Goal: Task Accomplishment & Management: Use online tool/utility

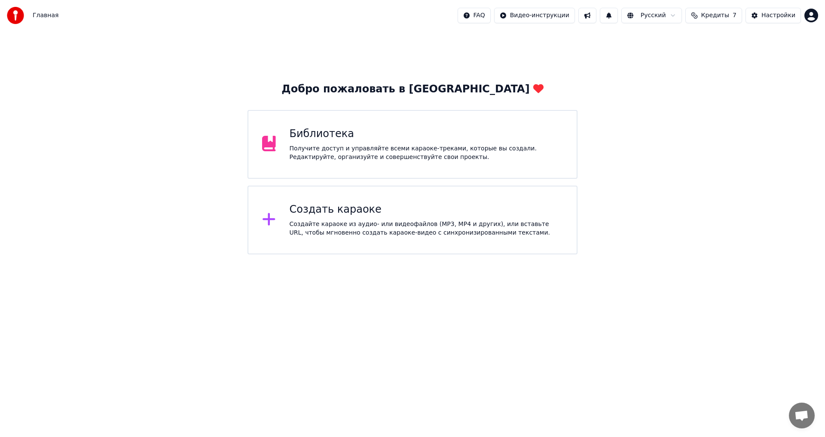
click at [368, 213] on div "Создать караоке" at bounding box center [427, 210] width 274 height 14
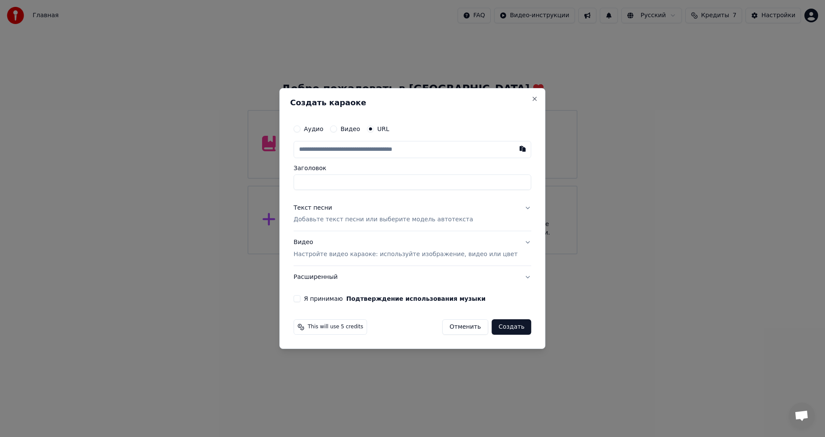
type input "**********"
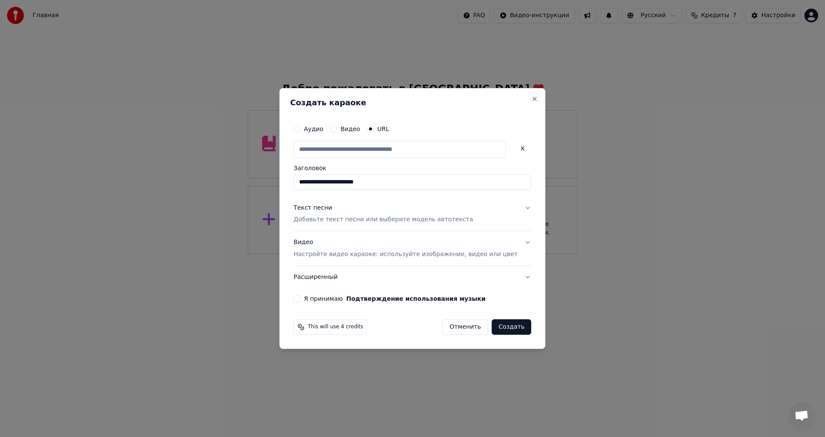
click at [395, 149] on input "text" at bounding box center [400, 149] width 212 height 17
paste input "**********"
type input "**********"
click at [365, 219] on p "Добавьте текст песни или выберите модель автотекста" at bounding box center [384, 220] width 180 height 9
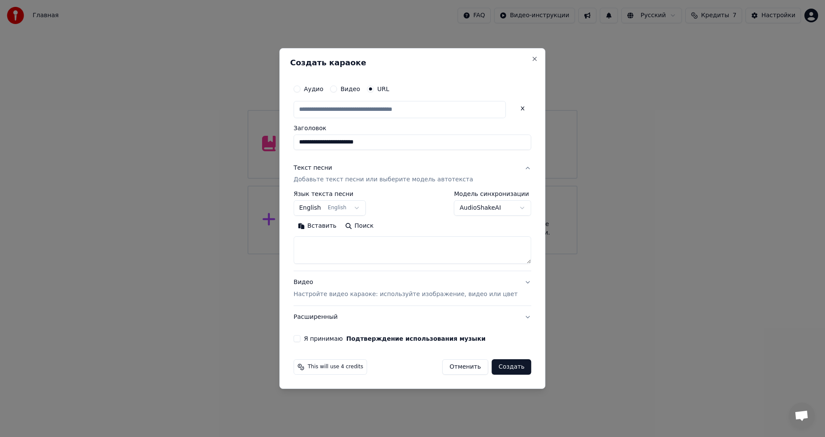
type input "**********"
click at [340, 257] on textarea at bounding box center [413, 251] width 238 height 28
paste textarea "**********"
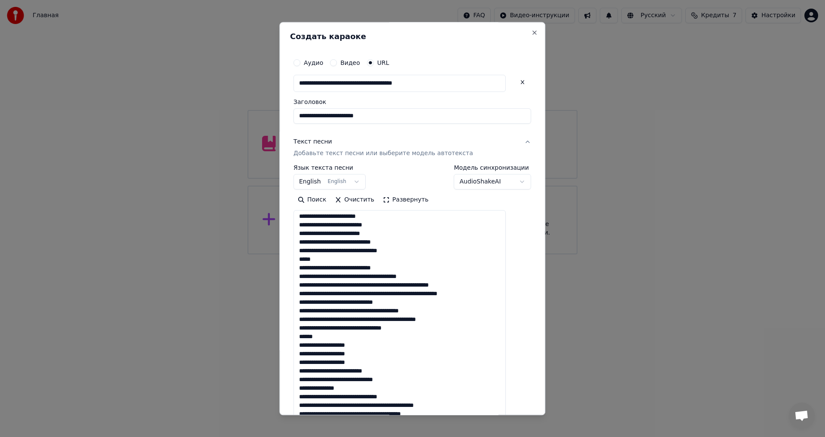
drag, startPoint x: 513, startPoint y: 260, endPoint x: 520, endPoint y: 427, distance: 167.4
click at [520, 255] on body "**********" at bounding box center [412, 127] width 825 height 255
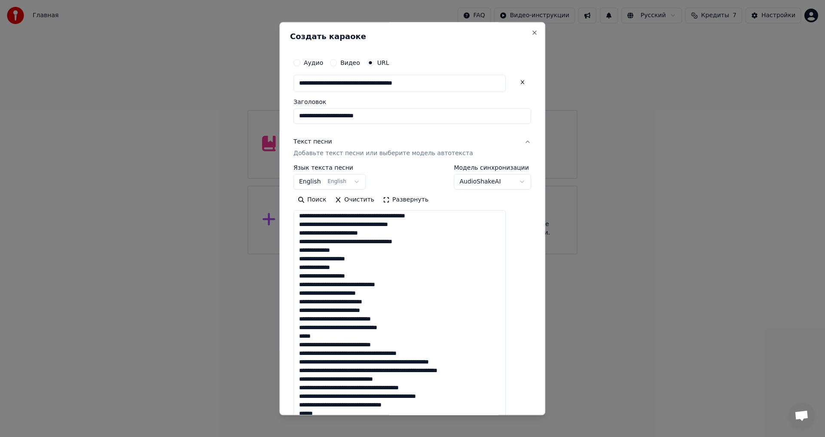
scroll to position [129, 0]
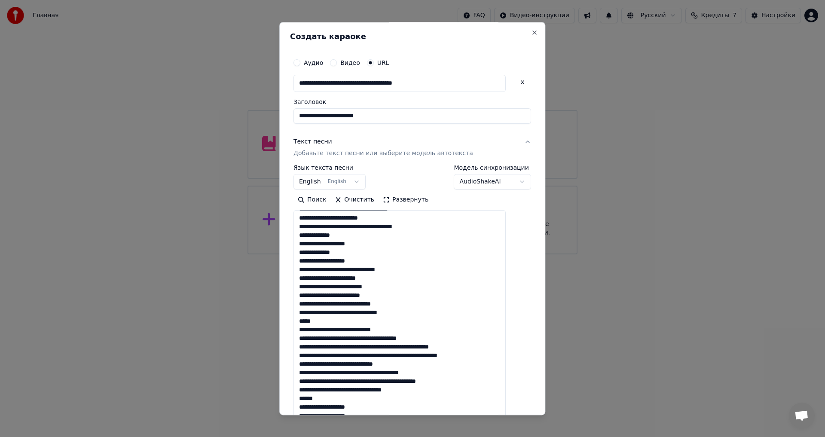
click at [398, 272] on textarea at bounding box center [400, 321] width 212 height 221
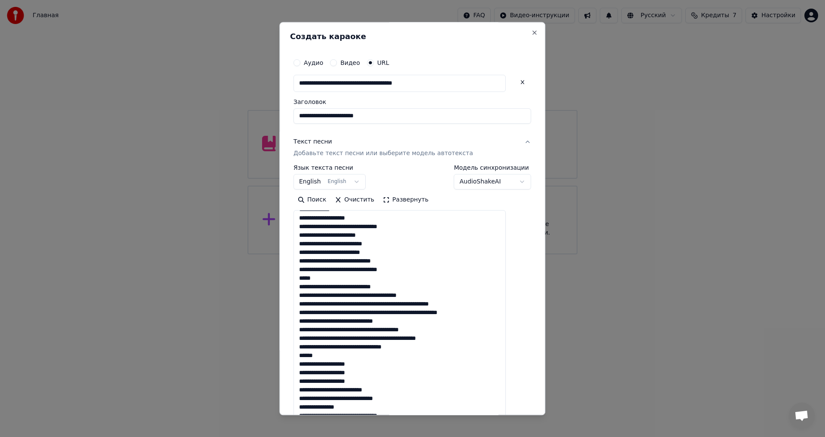
click at [353, 260] on textarea at bounding box center [400, 321] width 212 height 221
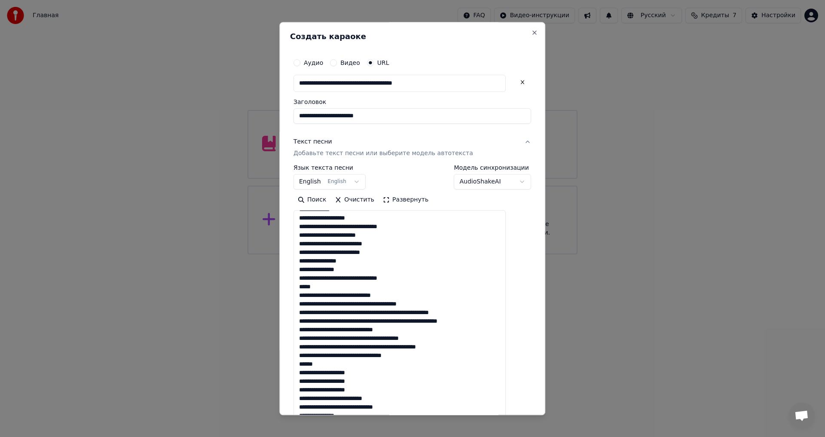
scroll to position [199, 0]
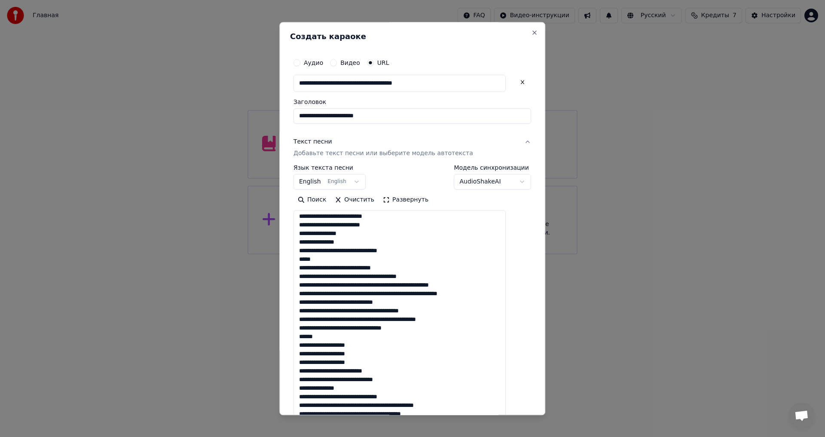
click at [347, 243] on textarea at bounding box center [400, 321] width 212 height 221
click at [310, 240] on textarea at bounding box center [400, 321] width 212 height 221
click at [359, 270] on textarea at bounding box center [400, 321] width 212 height 221
drag, startPoint x: 391, startPoint y: 285, endPoint x: 400, endPoint y: 295, distance: 14.0
click at [391, 284] on textarea at bounding box center [400, 321] width 212 height 221
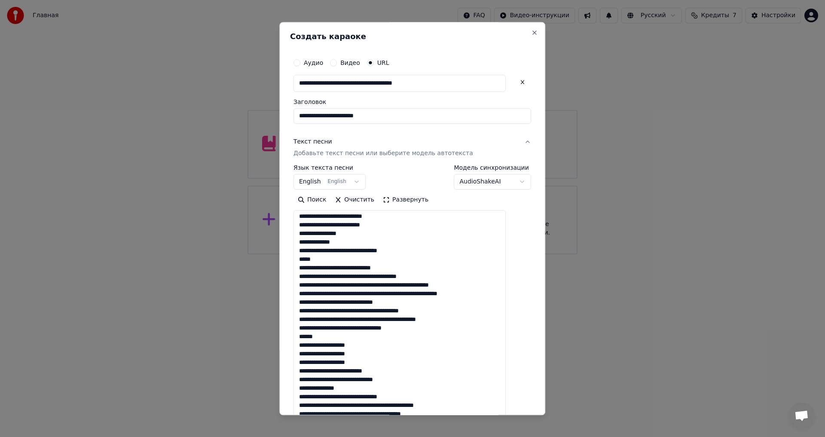
click at [436, 303] on textarea at bounding box center [400, 321] width 212 height 221
click at [409, 331] on textarea at bounding box center [400, 321] width 212 height 221
click at [368, 328] on textarea at bounding box center [400, 321] width 212 height 221
click at [391, 336] on textarea at bounding box center [400, 321] width 212 height 221
click at [378, 371] on textarea at bounding box center [400, 321] width 212 height 221
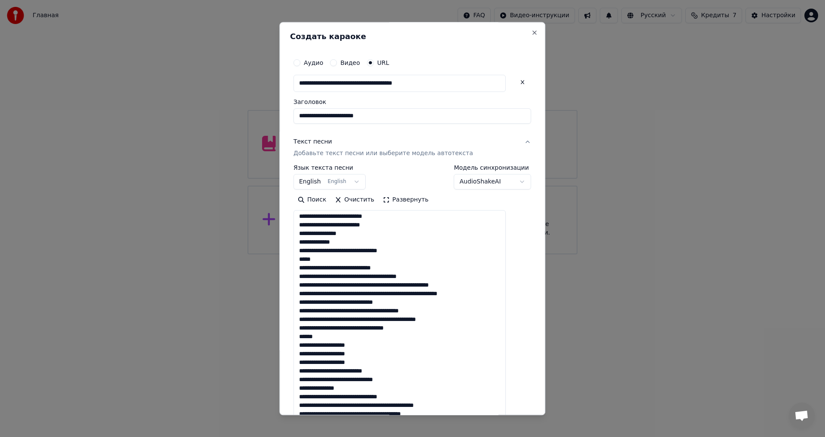
click at [371, 387] on textarea at bounding box center [400, 321] width 212 height 221
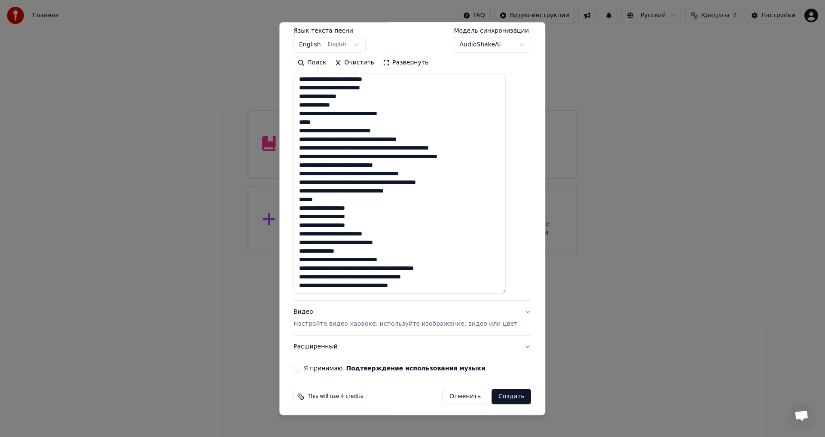
scroll to position [141, 0]
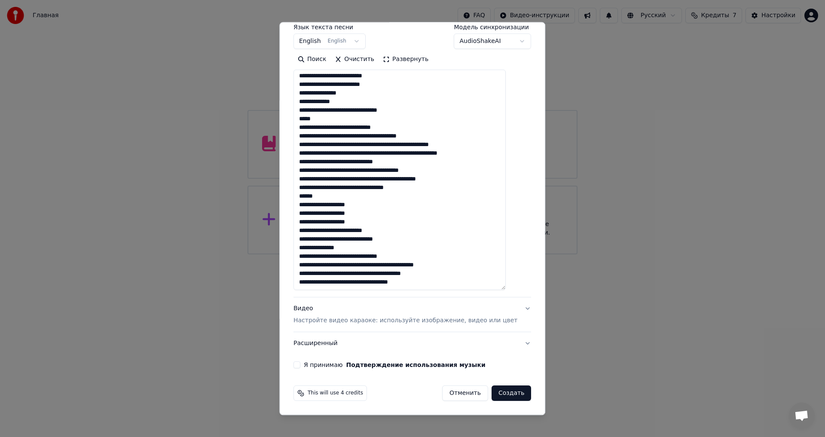
click at [334, 258] on textarea at bounding box center [400, 180] width 212 height 221
click at [369, 265] on textarea at bounding box center [400, 180] width 212 height 221
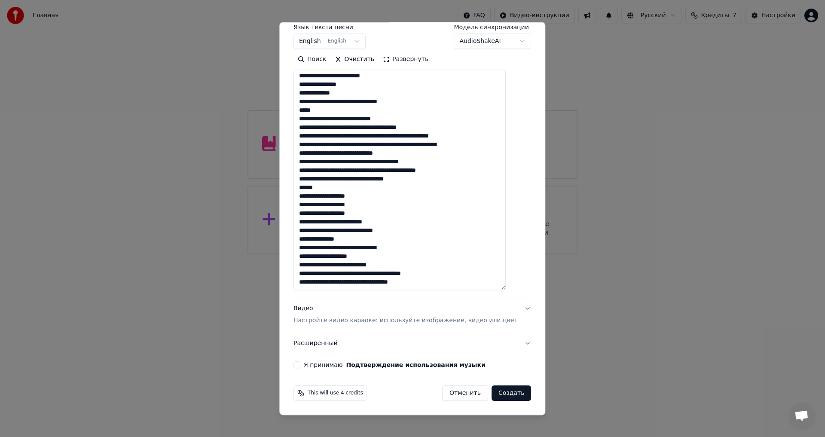
type textarea "**********"
click at [348, 321] on p "Настройте видео караоке: используйте изображение, видео или цвет" at bounding box center [406, 321] width 224 height 9
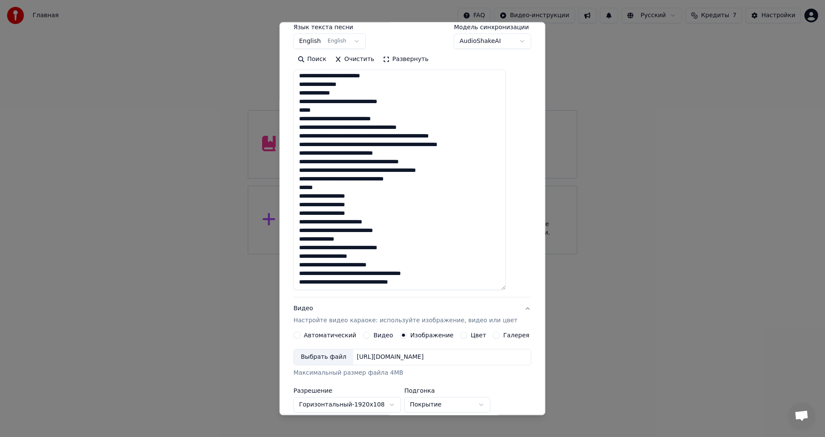
scroll to position [37, 0]
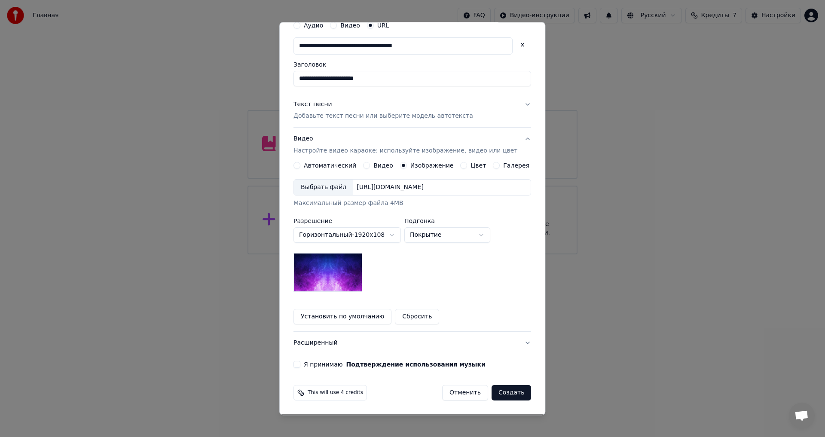
click at [321, 183] on div "Выбрать файл" at bounding box center [323, 187] width 59 height 15
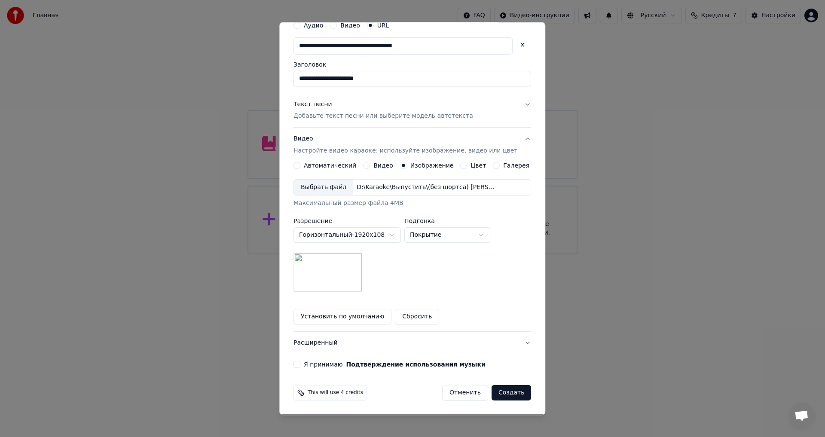
click at [450, 234] on button "Покрытие" at bounding box center [448, 235] width 86 height 15
click at [454, 238] on body "**********" at bounding box center [412, 127] width 825 height 255
click at [451, 237] on body "**********" at bounding box center [412, 127] width 825 height 255
select select "*****"
click at [329, 367] on label "Я принимаю Подтверждение использования музыки" at bounding box center [395, 365] width 182 height 6
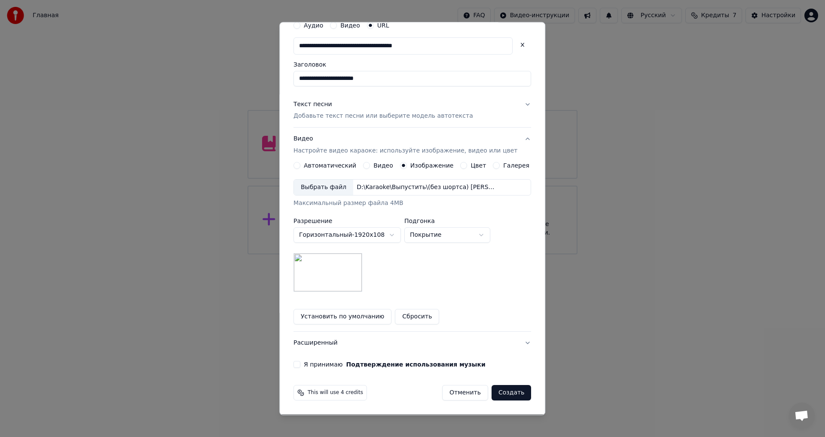
click at [301, 367] on button "Я принимаю Подтверждение использования музыки" at bounding box center [297, 365] width 7 height 7
click at [347, 341] on button "Расширенный" at bounding box center [413, 343] width 238 height 22
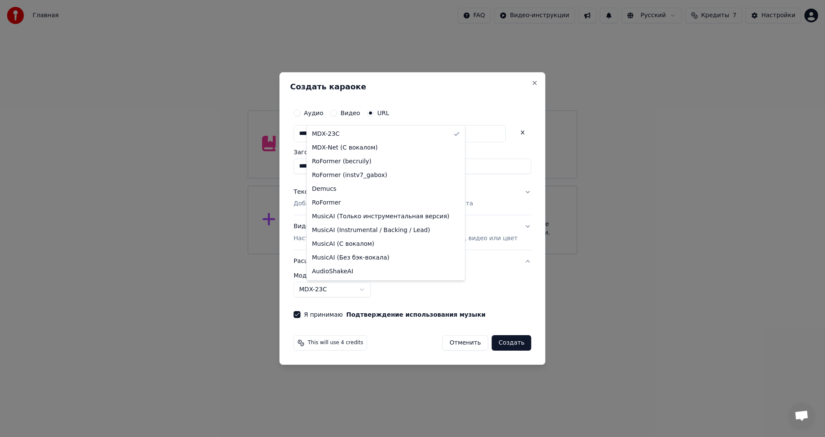
click at [350, 255] on body "**********" at bounding box center [412, 127] width 825 height 255
select select "**********"
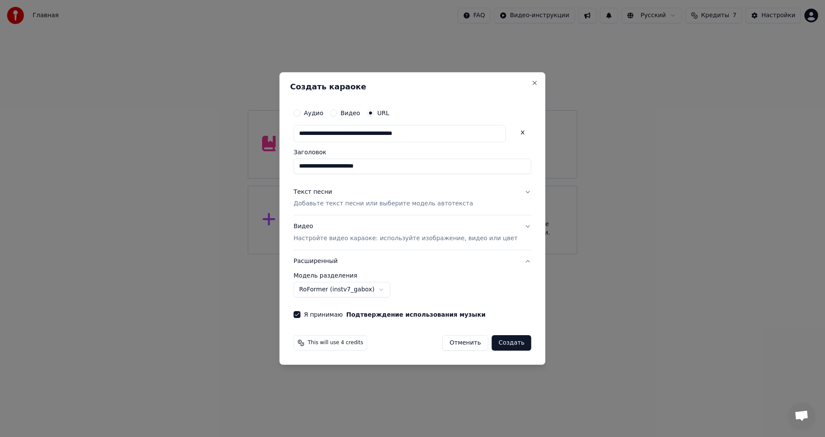
click at [499, 345] on button "Создать" at bounding box center [512, 342] width 40 height 15
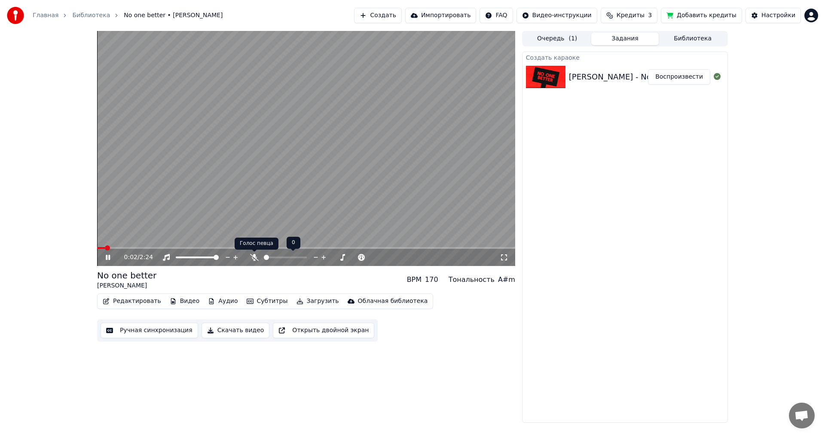
click at [258, 258] on icon at bounding box center [254, 257] width 9 height 7
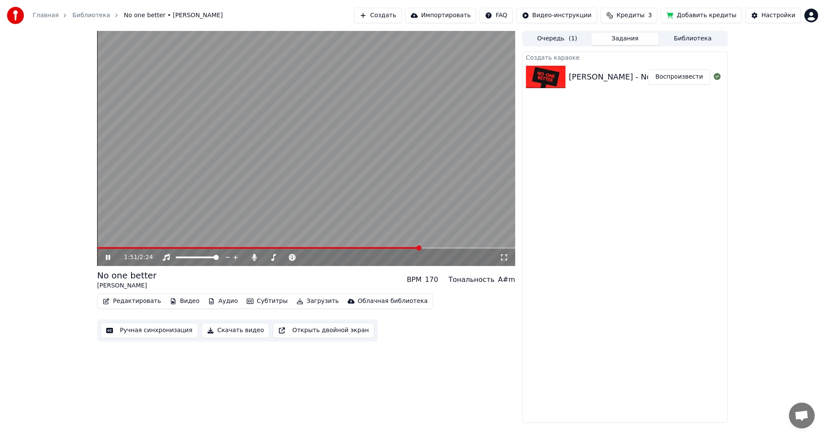
click at [158, 333] on button "Ручная синхронизация" at bounding box center [150, 330] width 98 height 15
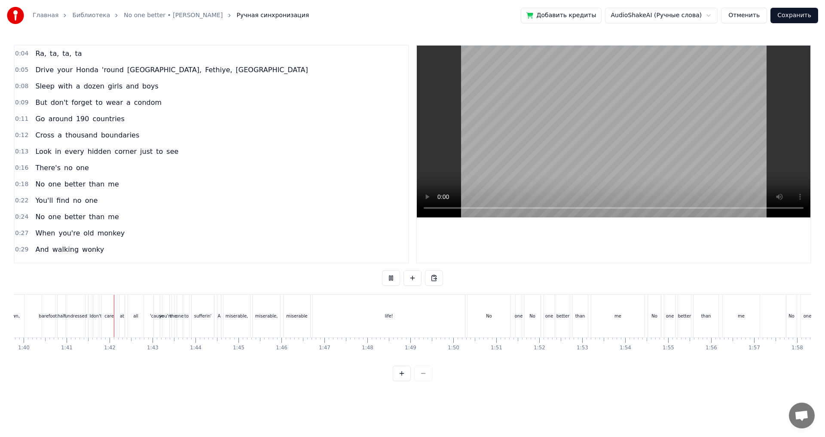
scroll to position [0, 4320]
click at [377, 316] on div "life!" at bounding box center [359, 316] width 152 height 43
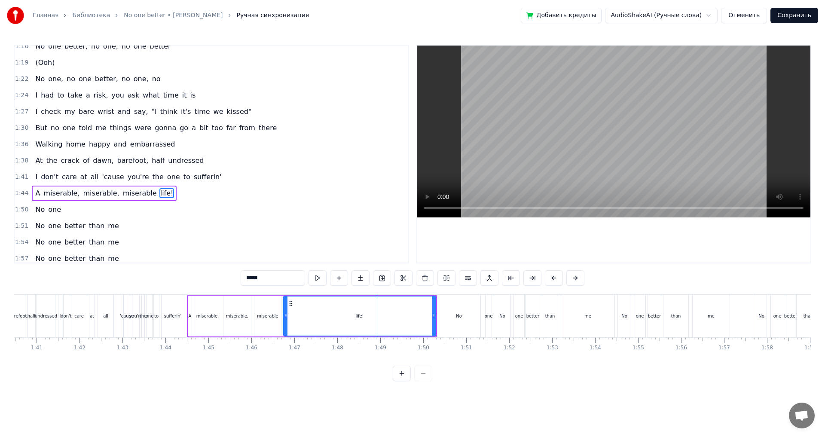
scroll to position [488, 0]
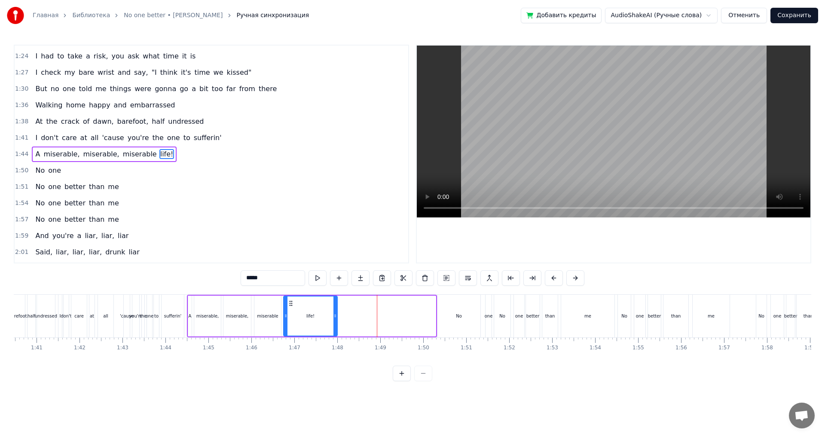
drag, startPoint x: 435, startPoint y: 320, endPoint x: 337, endPoint y: 329, distance: 98.9
click at [337, 329] on div at bounding box center [335, 316] width 3 height 39
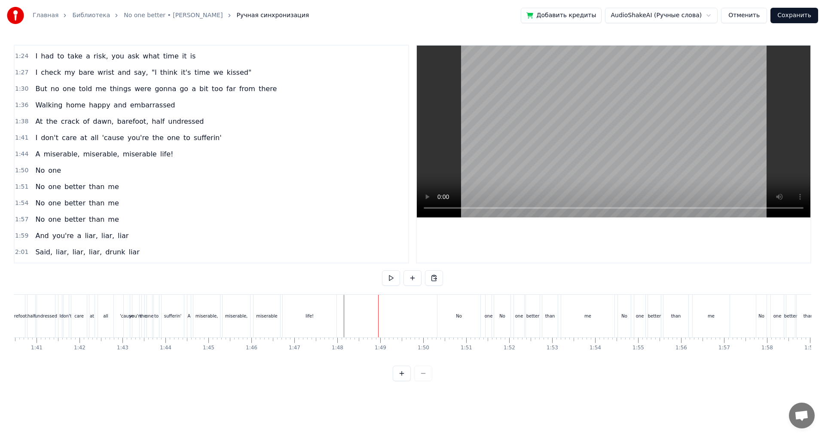
click at [450, 330] on div "No" at bounding box center [459, 316] width 43 height 43
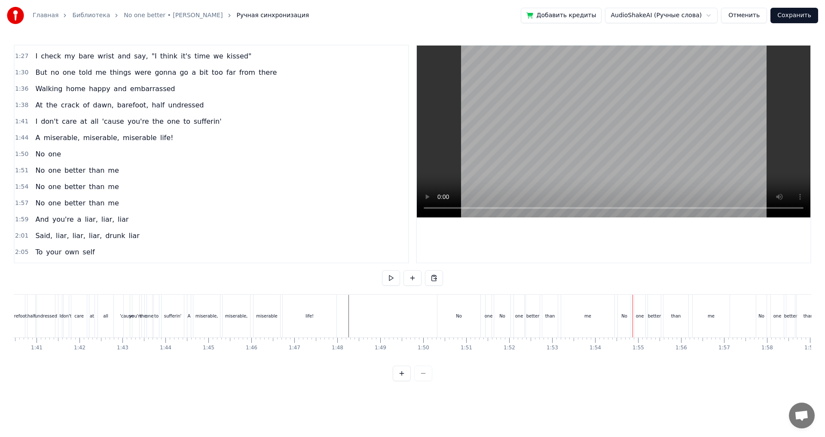
click at [461, 320] on div "No" at bounding box center [459, 316] width 43 height 43
click at [488, 320] on div "one" at bounding box center [490, 316] width 6 height 41
click at [456, 323] on div "No" at bounding box center [459, 316] width 43 height 43
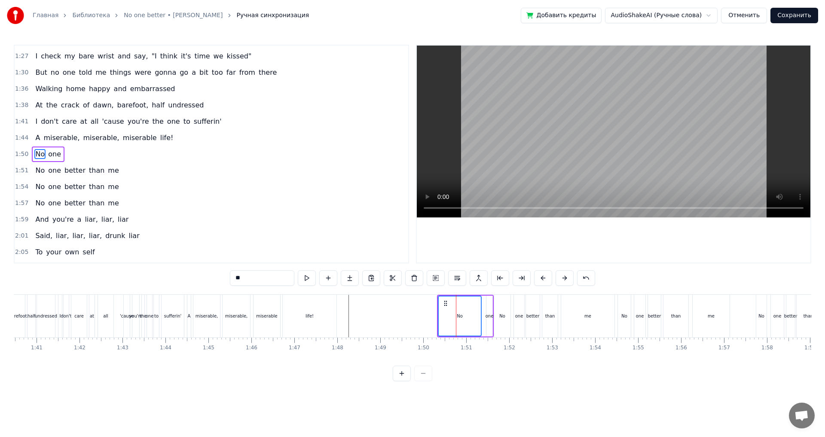
click at [489, 322] on div "one" at bounding box center [490, 316] width 6 height 41
click at [456, 314] on div "No" at bounding box center [459, 316] width 6 height 6
drag, startPoint x: 447, startPoint y: 303, endPoint x: 372, endPoint y: 307, distance: 74.9
click at [374, 307] on div "No" at bounding box center [395, 316] width 42 height 39
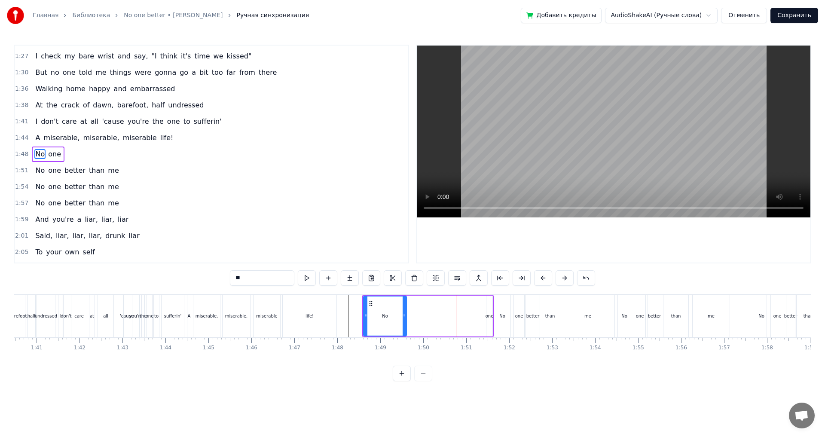
click at [489, 316] on div "one" at bounding box center [490, 316] width 8 height 6
type input "***"
click at [488, 310] on div at bounding box center [488, 316] width 0 height 43
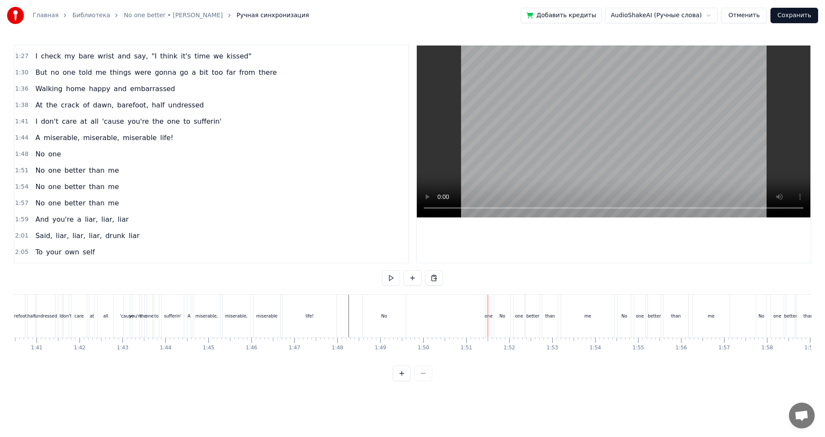
click at [489, 314] on div "one" at bounding box center [489, 316] width 8 height 6
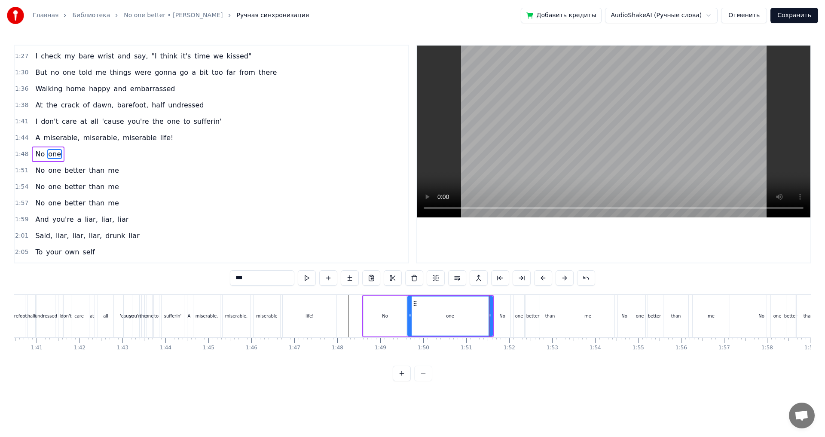
drag, startPoint x: 488, startPoint y: 319, endPoint x: 410, endPoint y: 321, distance: 78.7
click at [410, 321] on div at bounding box center [409, 316] width 3 height 39
drag, startPoint x: 491, startPoint y: 322, endPoint x: 419, endPoint y: 324, distance: 72.7
click at [419, 324] on div at bounding box center [417, 316] width 3 height 39
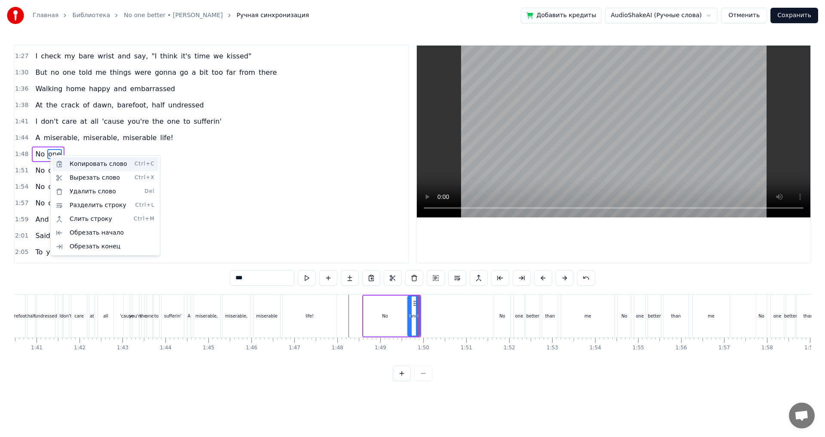
click at [113, 168] on div "Копировать слово Ctrl+C" at bounding box center [105, 164] width 106 height 14
click at [425, 321] on html "Главная Библиотека No one better • Anya Nami Ручная синхронизация Добавить кред…" at bounding box center [412, 197] width 825 height 395
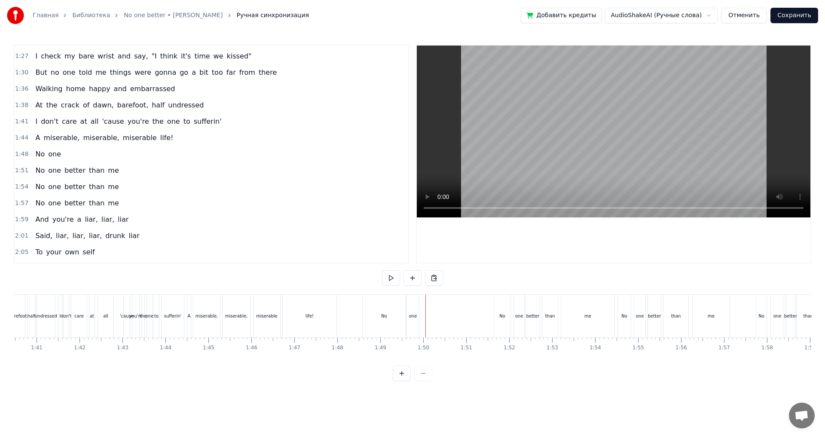
click at [414, 322] on div "one" at bounding box center [413, 316] width 12 height 43
click at [422, 319] on div "one" at bounding box center [421, 316] width 12 height 41
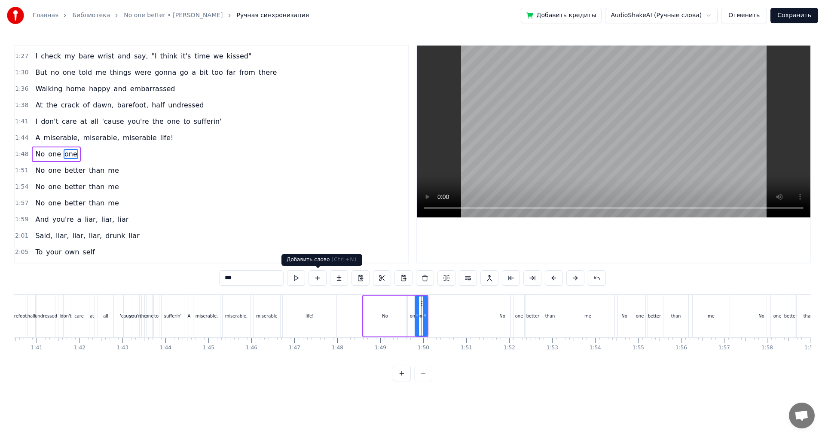
click at [258, 273] on input "***" at bounding box center [251, 277] width 64 height 15
type input "*"
type input "******"
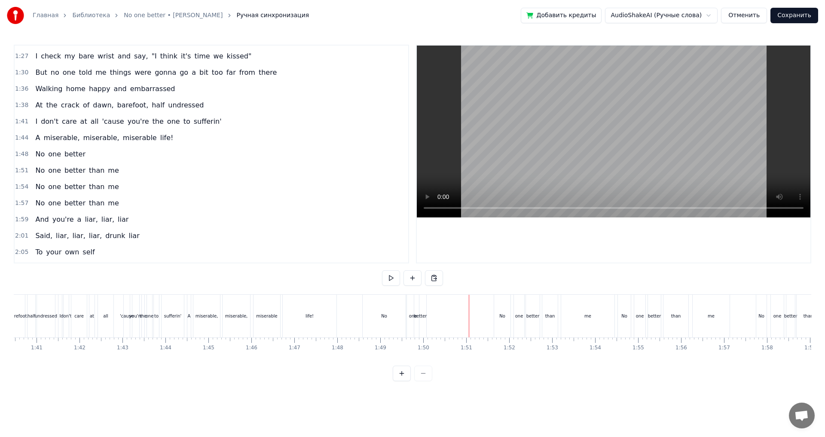
click at [422, 320] on div "better" at bounding box center [420, 316] width 12 height 43
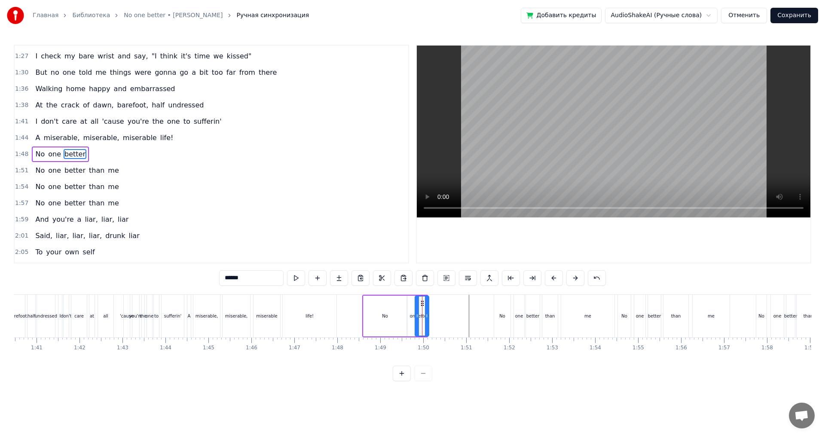
drag, startPoint x: 424, startPoint y: 316, endPoint x: 431, endPoint y: 316, distance: 6.9
click at [429, 316] on icon at bounding box center [426, 316] width 3 height 7
drag, startPoint x: 423, startPoint y: 304, endPoint x: 428, endPoint y: 306, distance: 5.4
click at [428, 306] on icon at bounding box center [428, 303] width 7 height 7
click at [549, 322] on div "than" at bounding box center [550, 316] width 15 height 43
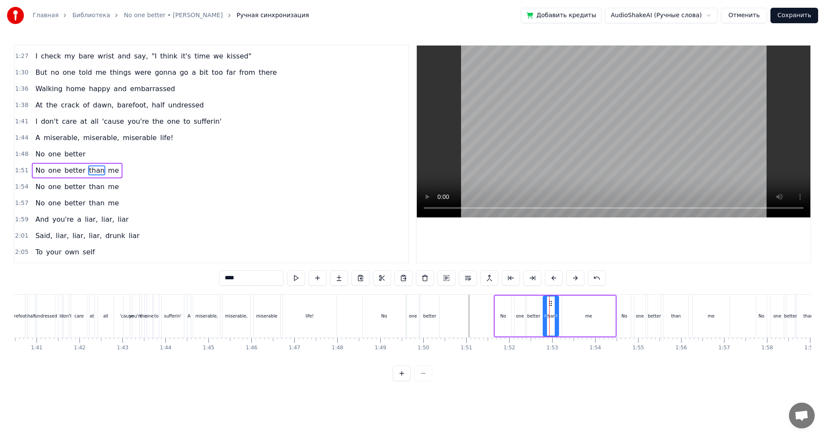
scroll to position [520, 0]
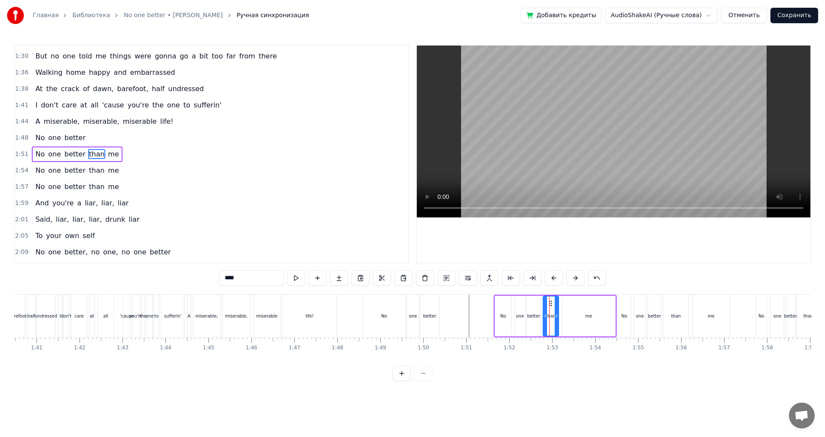
click at [435, 319] on div "better" at bounding box center [429, 316] width 13 height 6
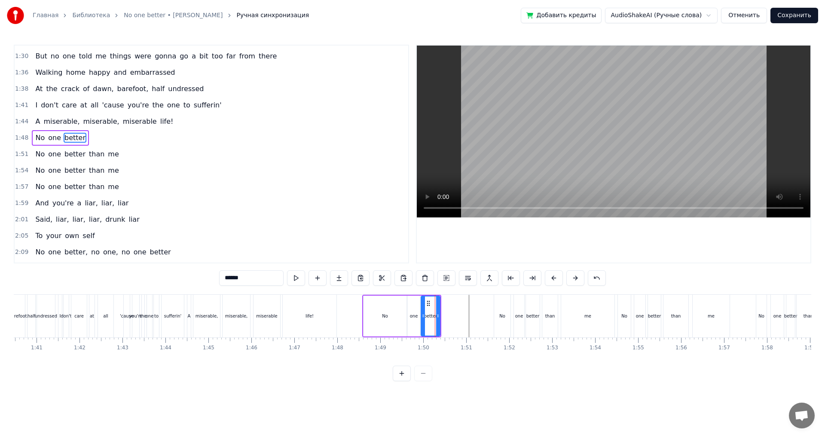
scroll to position [504, 0]
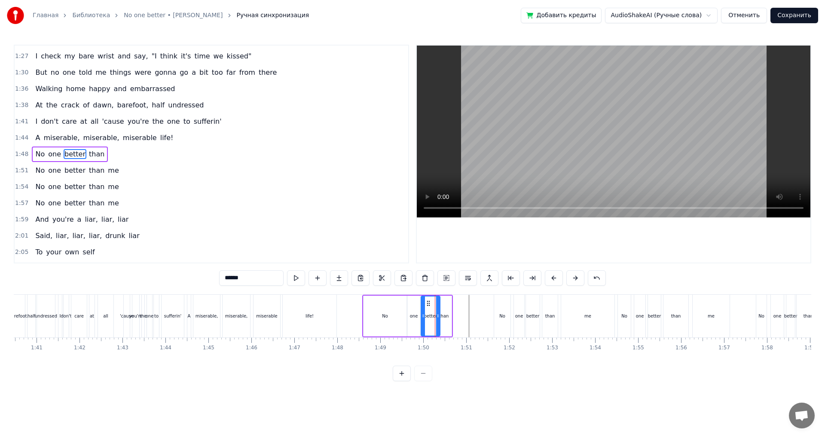
click at [580, 322] on div "me" at bounding box center [588, 316] width 53 height 43
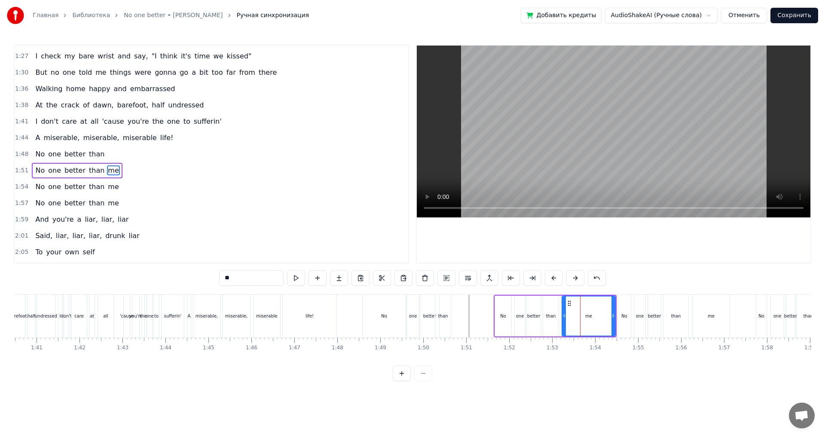
scroll to position [520, 0]
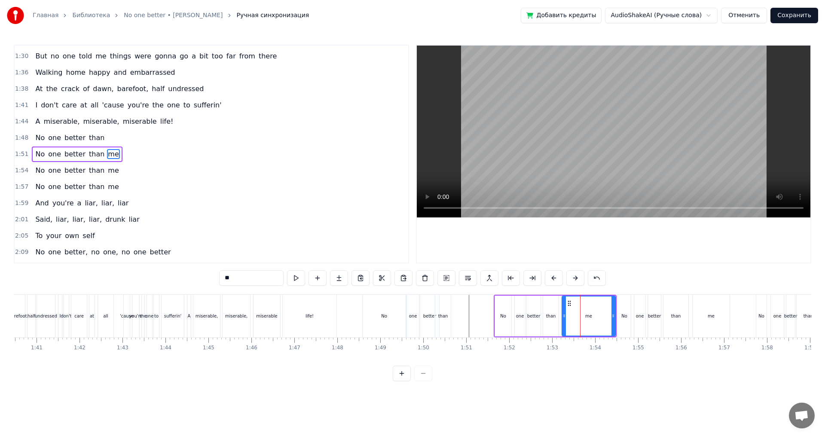
click at [443, 323] on div "than" at bounding box center [443, 316] width 15 height 43
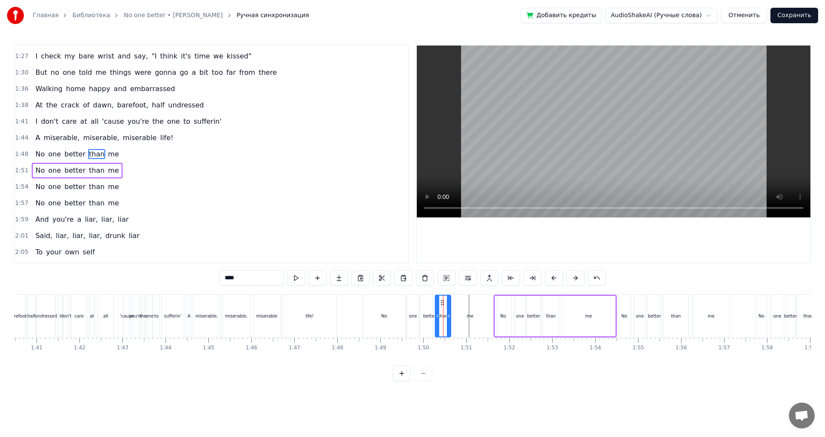
click at [463, 320] on div "me" at bounding box center [470, 316] width 53 height 43
drag, startPoint x: 445, startPoint y: 317, endPoint x: 475, endPoint y: 320, distance: 30.3
click at [475, 320] on div at bounding box center [475, 316] width 3 height 41
drag, startPoint x: 480, startPoint y: 304, endPoint x: 460, endPoint y: 305, distance: 19.4
click at [459, 305] on icon at bounding box center [459, 302] width 7 height 7
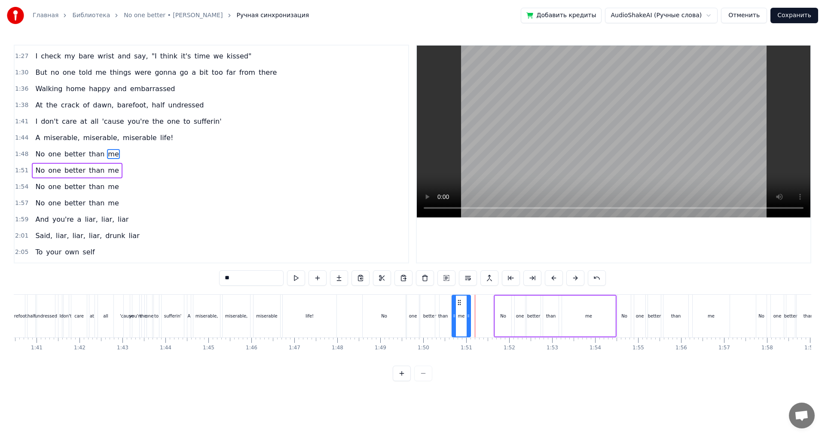
drag, startPoint x: 473, startPoint y: 319, endPoint x: 469, endPoint y: 320, distance: 4.8
click at [469, 320] on div at bounding box center [468, 316] width 3 height 41
click at [318, 323] on div "life!" at bounding box center [310, 316] width 54 height 43
type input "*****"
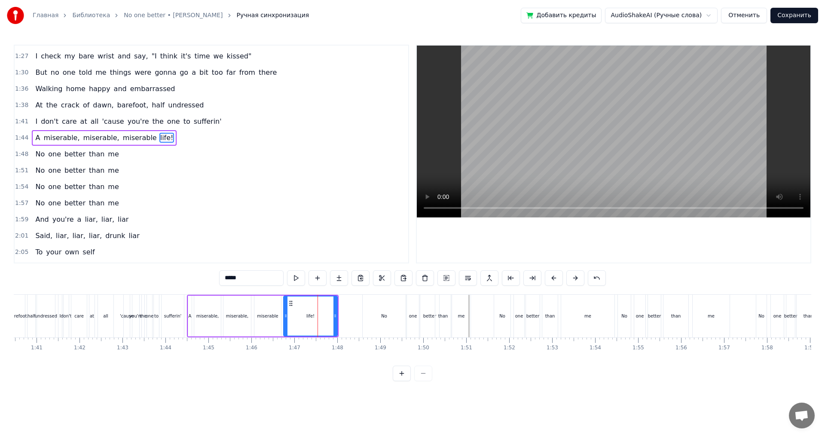
scroll to position [488, 0]
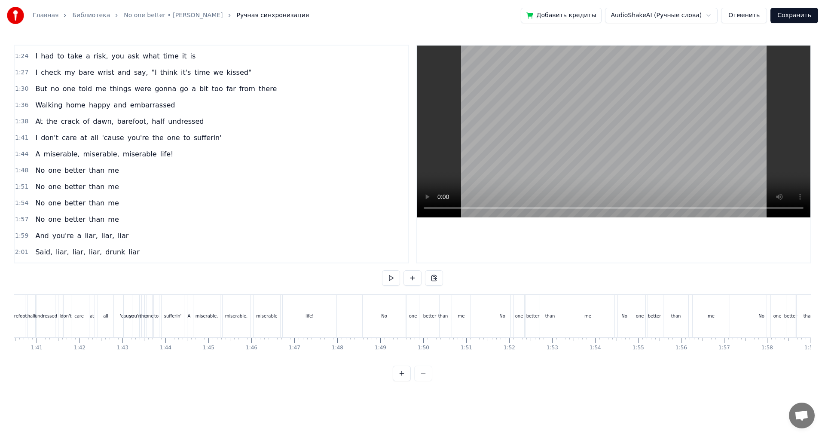
click at [387, 325] on div "No" at bounding box center [384, 316] width 43 height 43
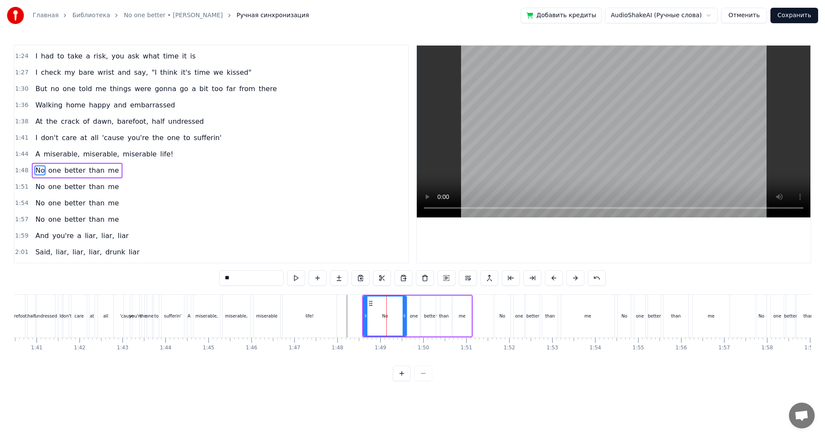
scroll to position [504, 0]
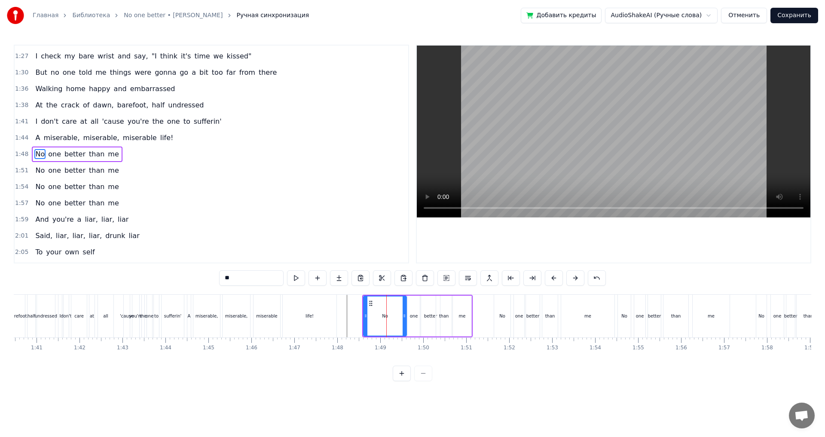
click at [385, 322] on div "No" at bounding box center [385, 316] width 42 height 39
click at [371, 305] on icon at bounding box center [368, 303] width 7 height 7
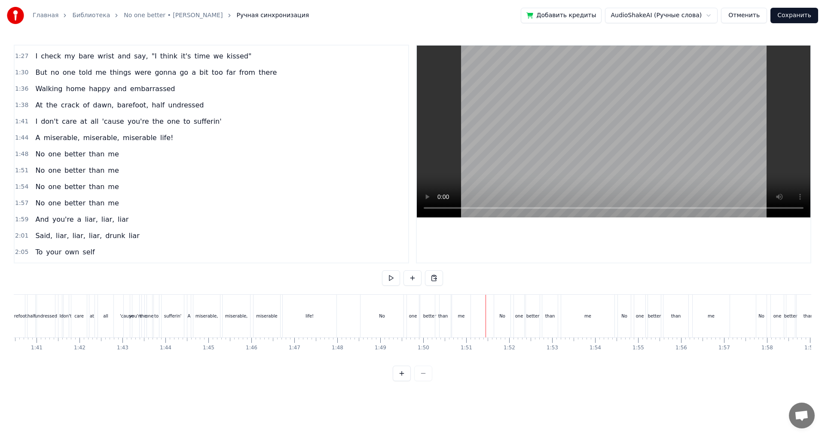
click at [436, 318] on div "than" at bounding box center [443, 316] width 15 height 43
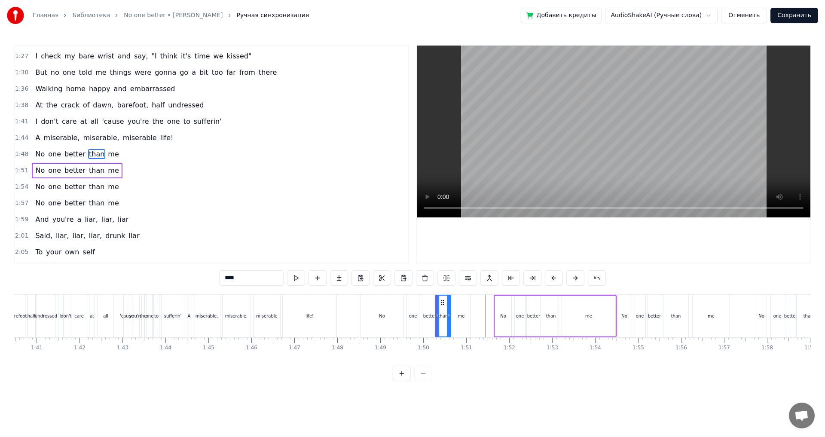
click at [394, 320] on div "No" at bounding box center [382, 316] width 43 height 43
type input "**"
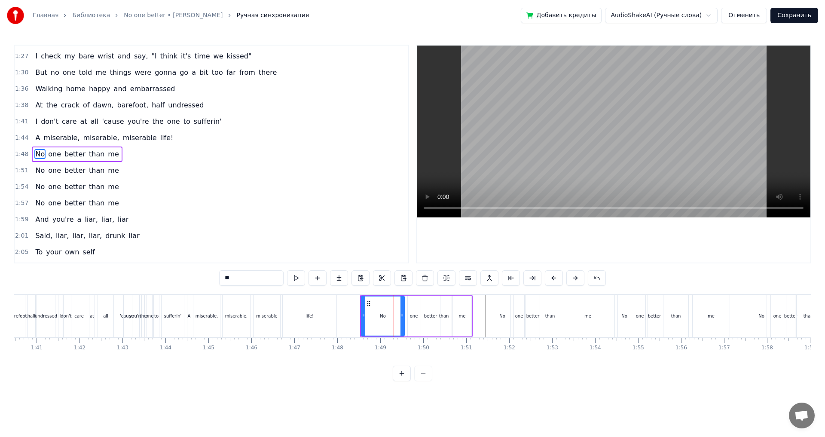
click at [123, 160] on div "1:48 No one better than me" at bounding box center [212, 154] width 394 height 16
drag, startPoint x: 466, startPoint y: 302, endPoint x: 460, endPoint y: 302, distance: 6.0
click at [460, 302] on icon at bounding box center [458, 302] width 7 height 7
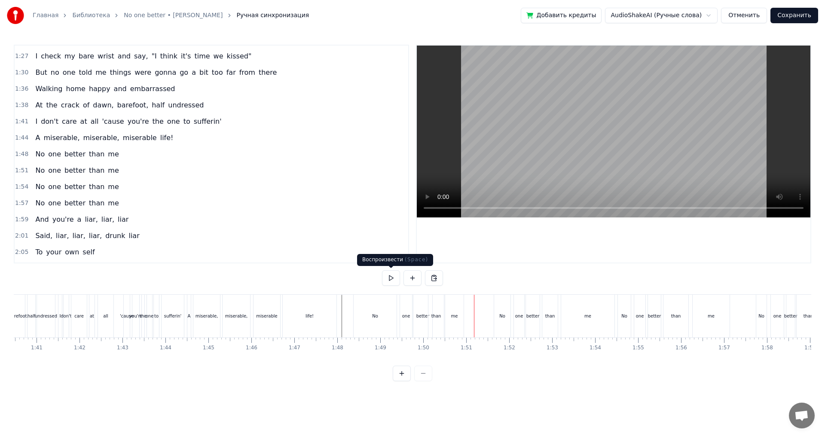
click at [376, 325] on div "No" at bounding box center [375, 316] width 43 height 43
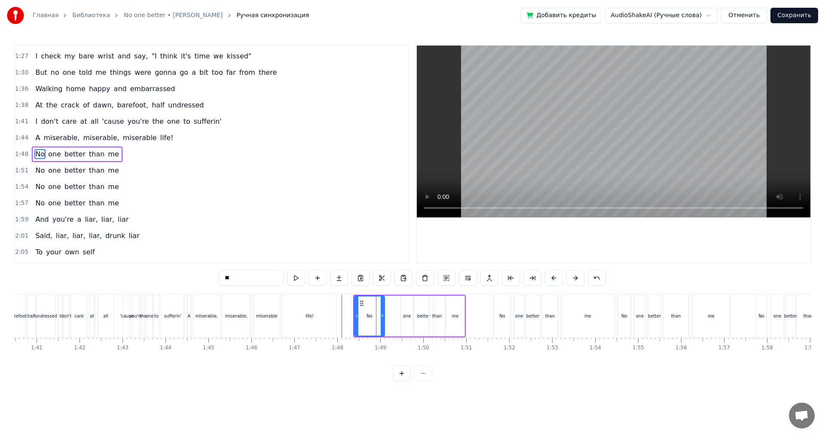
drag, startPoint x: 396, startPoint y: 319, endPoint x: 383, endPoint y: 317, distance: 13.4
click at [383, 317] on icon at bounding box center [382, 316] width 3 height 7
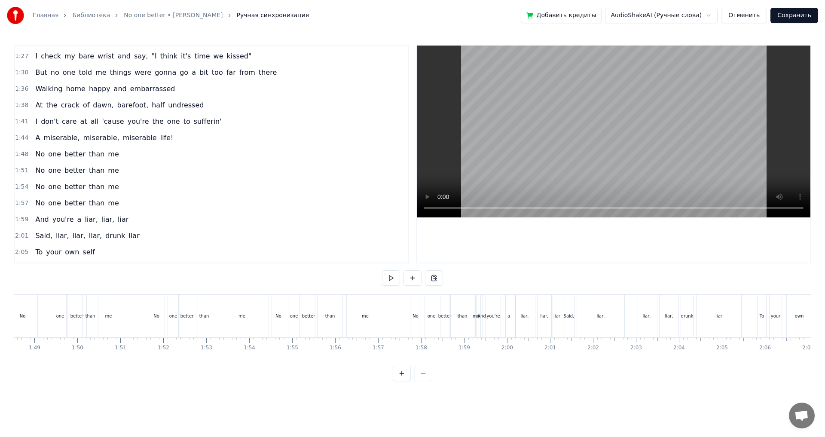
scroll to position [0, 4581]
click at [503, 330] on div "No" at bounding box center [500, 316] width 10 height 43
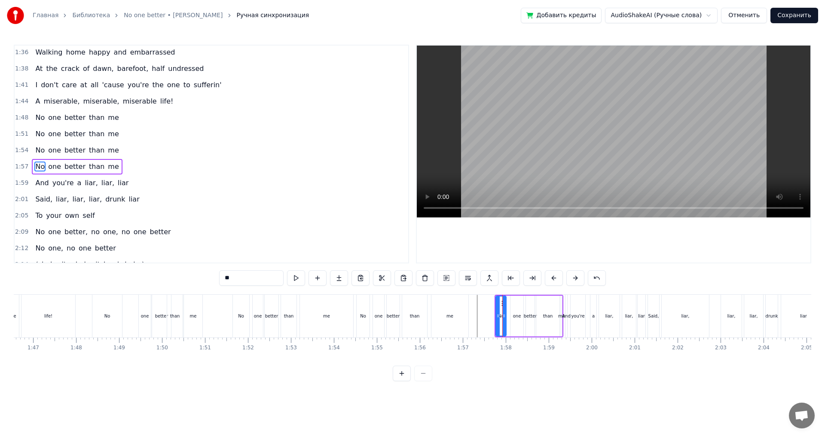
scroll to position [553, 0]
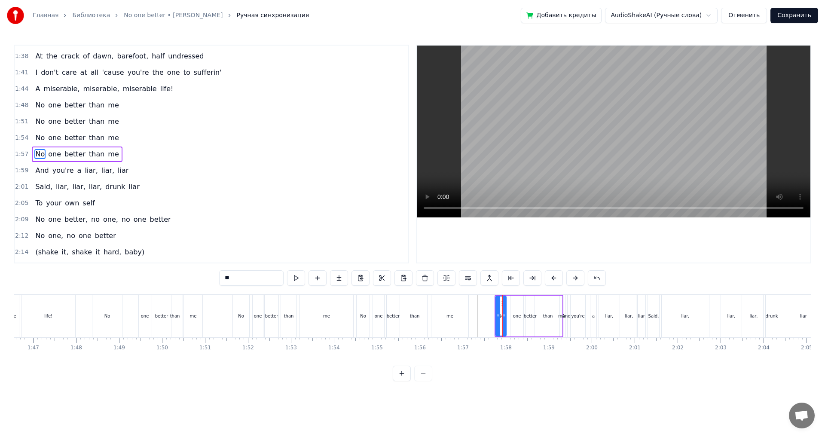
click at [126, 153] on div "1:57 No one better than me" at bounding box center [212, 154] width 394 height 16
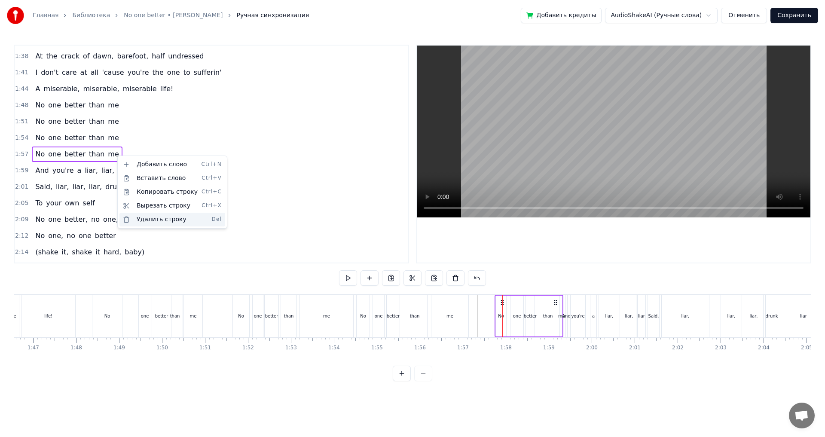
click at [176, 222] on div "Удалить строку Del" at bounding box center [173, 220] width 106 height 14
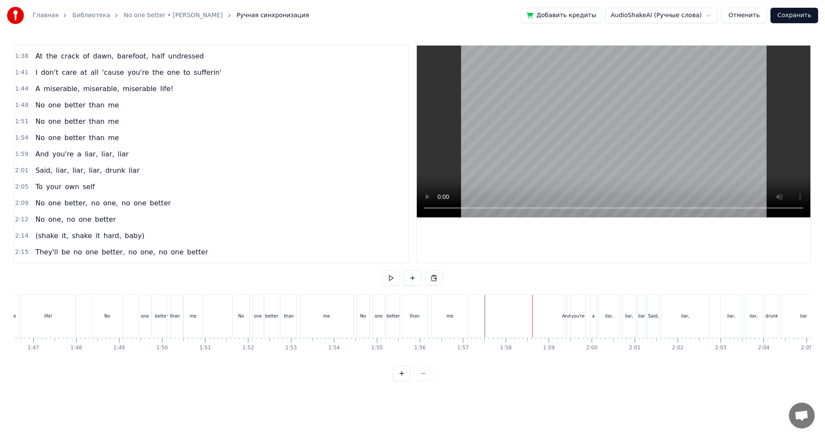
click at [566, 325] on div "And" at bounding box center [567, 316] width 2 height 43
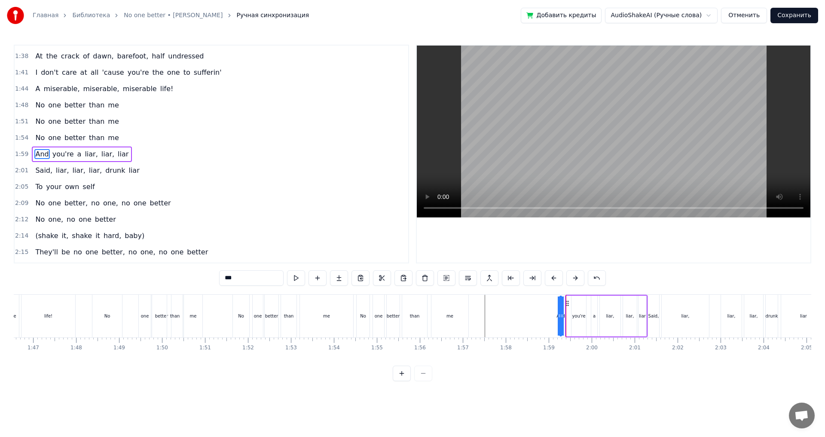
drag, startPoint x: 573, startPoint y: 305, endPoint x: 567, endPoint y: 306, distance: 6.5
click at [567, 306] on circle at bounding box center [566, 305] width 0 height 0
click at [144, 157] on div "1:59 And you're a liar, liar, liar" at bounding box center [212, 154] width 394 height 16
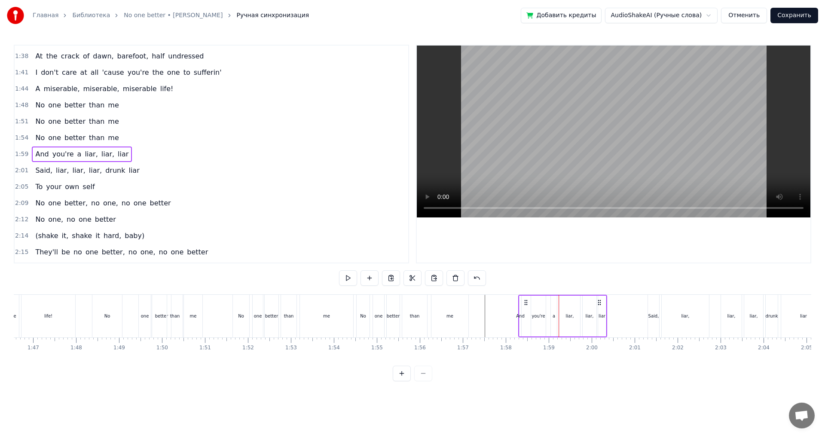
drag, startPoint x: 567, startPoint y: 303, endPoint x: 528, endPoint y: 310, distance: 39.7
click at [526, 305] on icon at bounding box center [526, 302] width 7 height 7
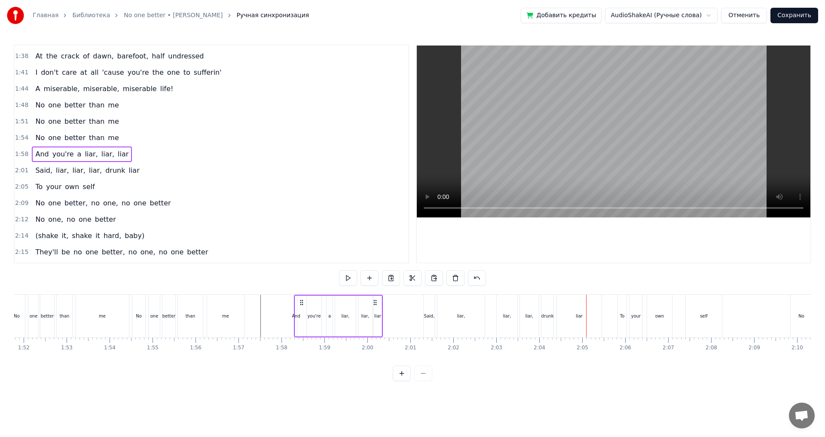
scroll to position [0, 4646]
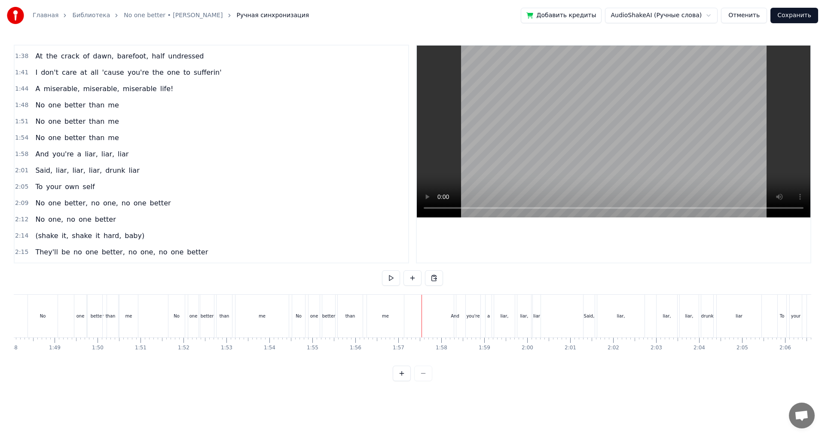
click at [255, 321] on div "me" at bounding box center [262, 316] width 53 height 43
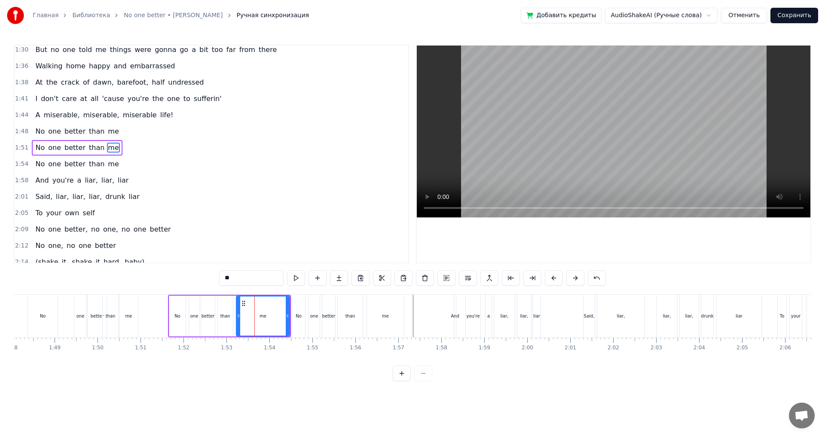
scroll to position [520, 0]
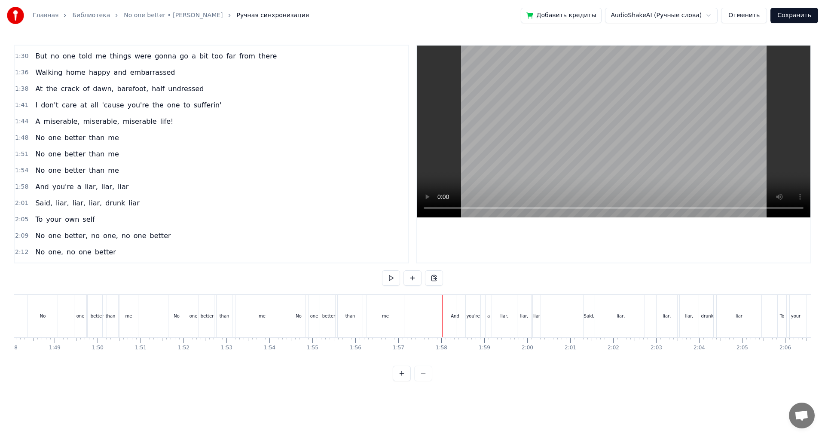
click at [476, 320] on div "you're" at bounding box center [473, 316] width 15 height 43
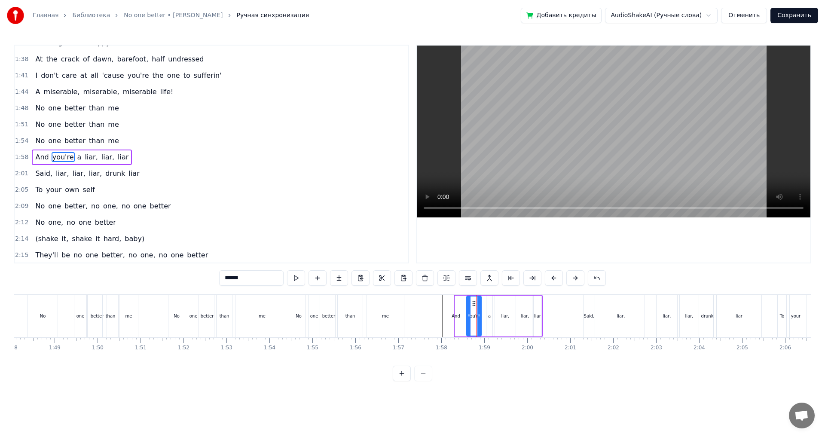
scroll to position [553, 0]
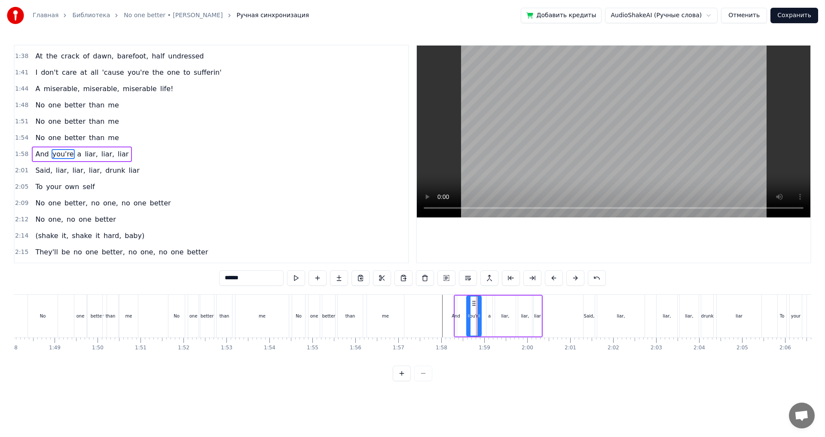
click at [137, 161] on div "1:58 And you're a liar, liar, liar" at bounding box center [212, 154] width 394 height 16
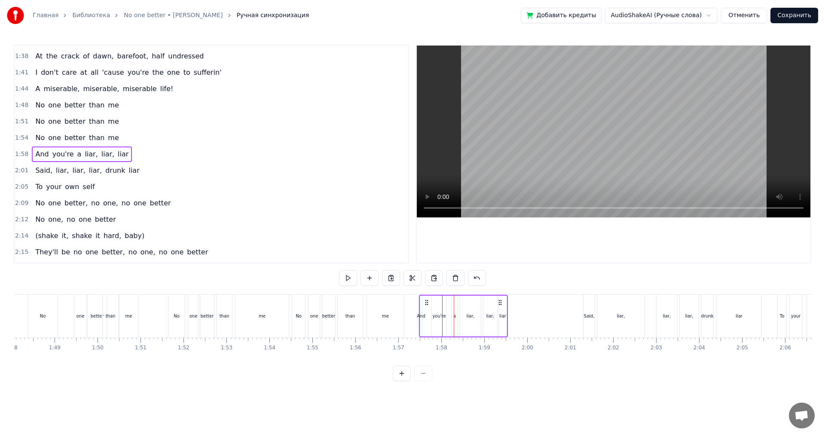
drag, startPoint x: 462, startPoint y: 303, endPoint x: 427, endPoint y: 306, distance: 35.0
click at [427, 306] on div "And you're a liar, liar, liar" at bounding box center [463, 316] width 89 height 43
click at [318, 313] on div "one" at bounding box center [314, 316] width 11 height 43
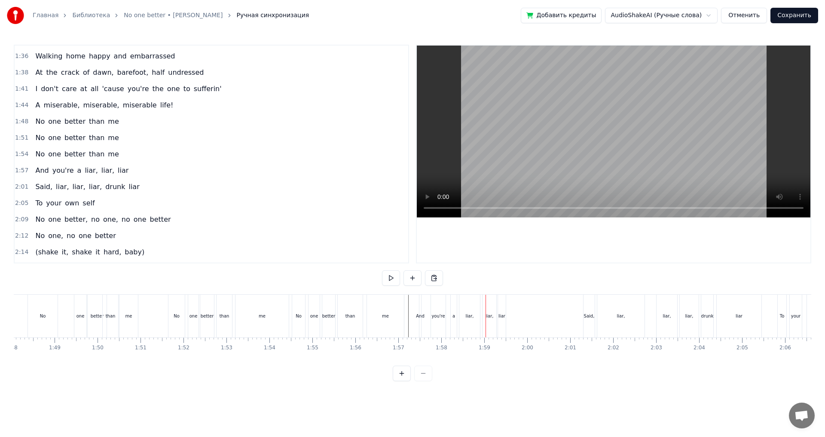
click at [467, 325] on div "liar," at bounding box center [470, 316] width 21 height 43
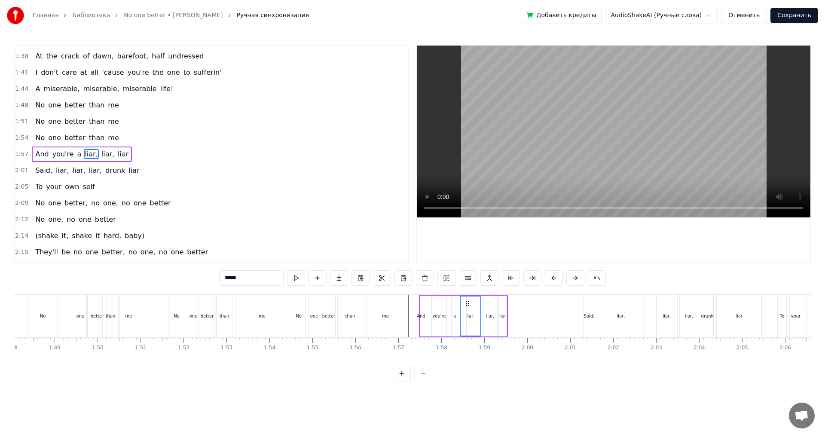
click at [488, 320] on div "liar," at bounding box center [491, 316] width 14 height 41
click at [503, 321] on div "liar" at bounding box center [503, 316] width 8 height 41
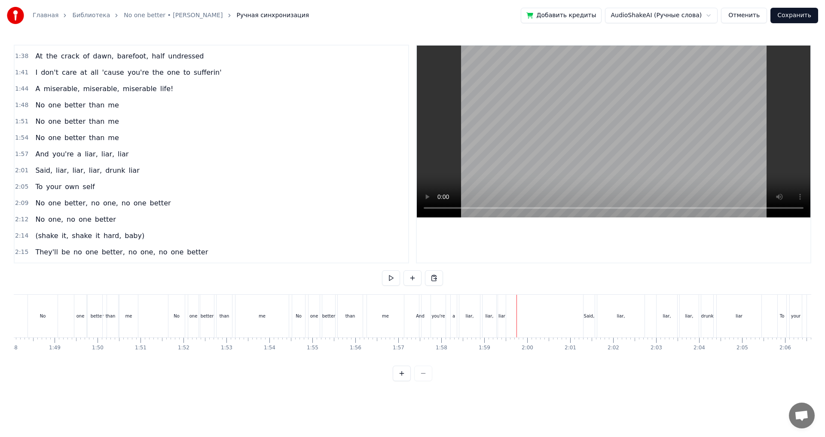
click at [475, 319] on div "liar," at bounding box center [470, 316] width 21 height 43
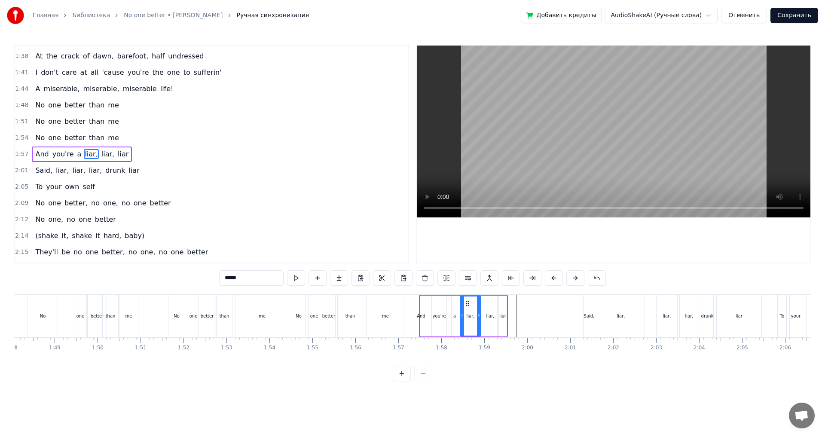
click at [505, 320] on div "liar" at bounding box center [503, 316] width 8 height 41
type input "****"
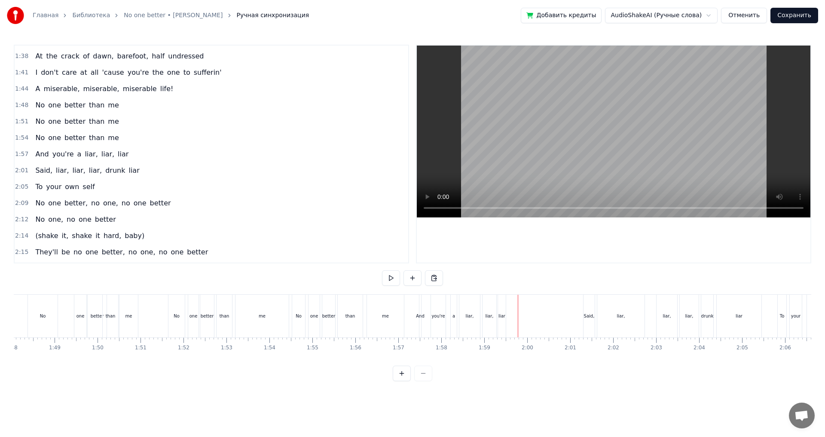
click at [491, 318] on div "liar," at bounding box center [490, 316] width 8 height 6
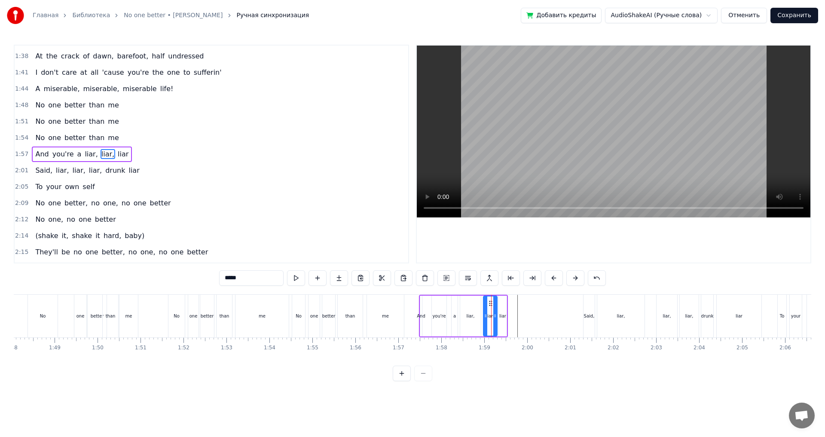
click at [502, 318] on div "liar" at bounding box center [503, 316] width 7 height 6
drag, startPoint x: 506, startPoint y: 303, endPoint x: 524, endPoint y: 307, distance: 17.5
click at [524, 307] on icon at bounding box center [523, 303] width 7 height 7
click at [489, 317] on div "liar," at bounding box center [491, 316] width 8 height 6
type input "*****"
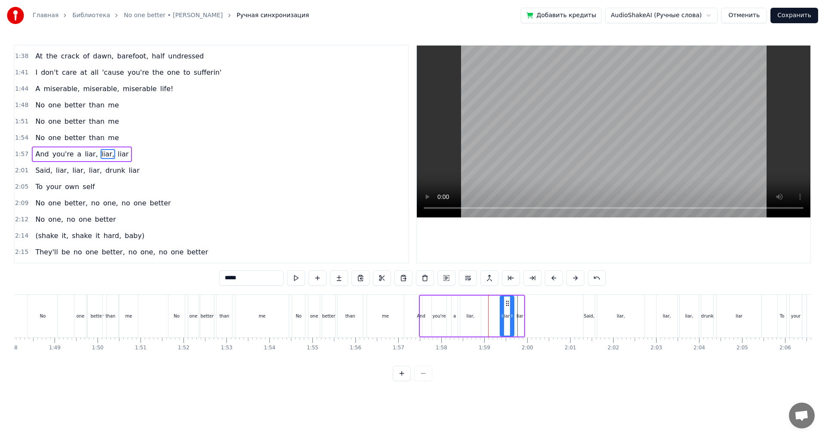
drag, startPoint x: 491, startPoint y: 304, endPoint x: 508, endPoint y: 305, distance: 16.9
click at [508, 305] on icon at bounding box center [507, 303] width 7 height 7
click at [473, 312] on div "liar," at bounding box center [470, 316] width 21 height 41
drag, startPoint x: 466, startPoint y: 301, endPoint x: 483, endPoint y: 303, distance: 16.4
click at [483, 303] on icon at bounding box center [484, 303] width 7 height 7
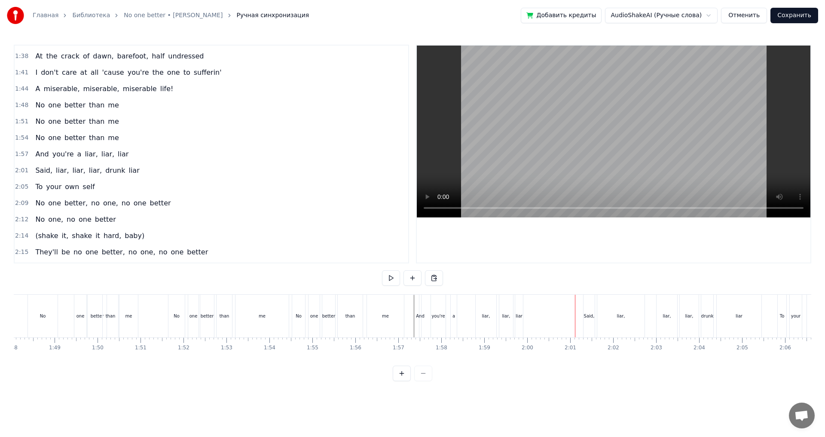
click at [517, 315] on div "liar" at bounding box center [519, 316] width 7 height 6
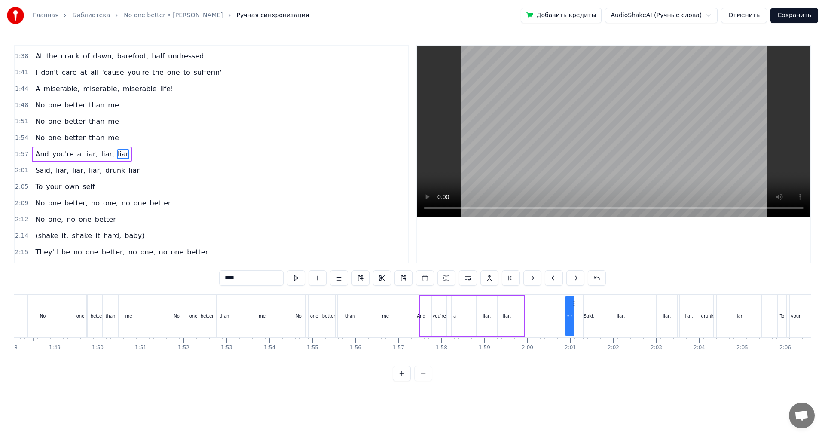
drag, startPoint x: 524, startPoint y: 304, endPoint x: 560, endPoint y: 307, distance: 35.8
click at [574, 308] on div "liar" at bounding box center [570, 316] width 9 height 41
click at [509, 317] on div "liar," at bounding box center [507, 316] width 8 height 6
type input "*****"
drag, startPoint x: 509, startPoint y: 304, endPoint x: 553, endPoint y: 307, distance: 44.0
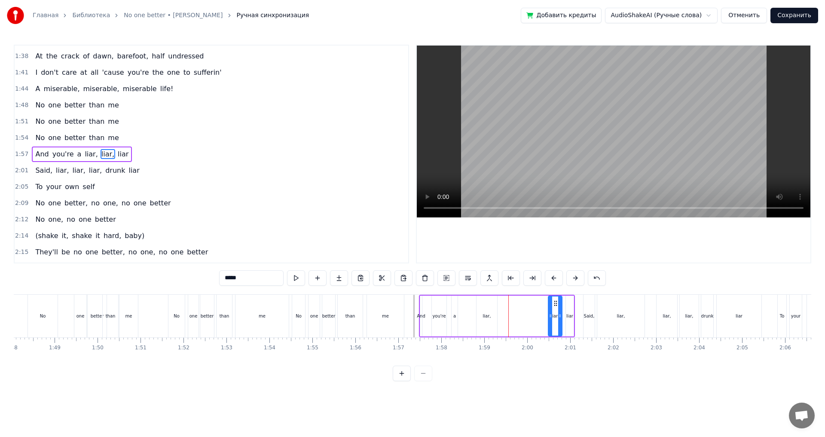
click at [553, 307] on div "liar," at bounding box center [555, 316] width 13 height 39
drag, startPoint x: 548, startPoint y: 315, endPoint x: 543, endPoint y: 316, distance: 5.7
click at [543, 316] on icon at bounding box center [543, 316] width 3 height 7
click at [483, 319] on div "liar," at bounding box center [487, 316] width 21 height 41
drag, startPoint x: 495, startPoint y: 313, endPoint x: 516, endPoint y: 316, distance: 21.7
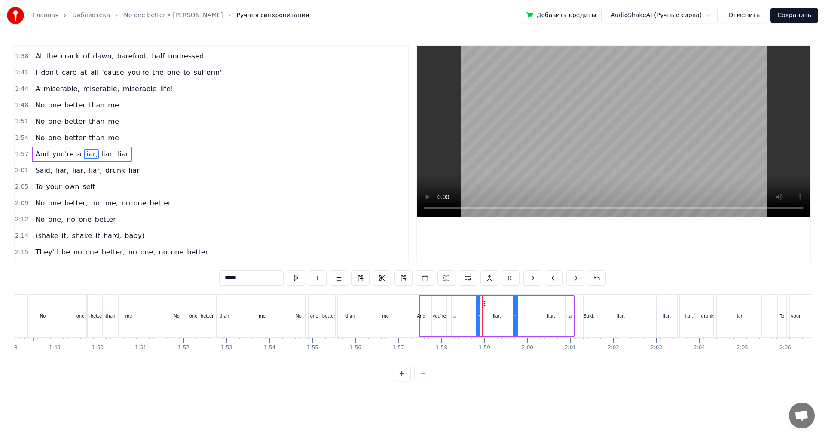
click at [516, 316] on icon at bounding box center [515, 316] width 3 height 7
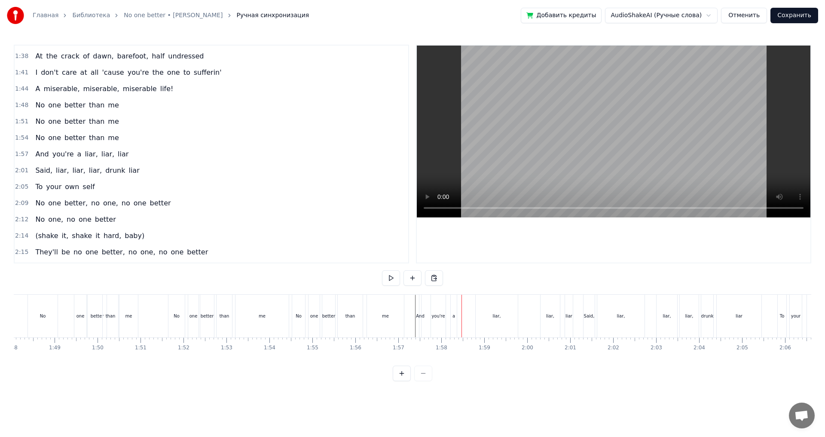
click at [421, 322] on div "And" at bounding box center [420, 316] width 3 height 43
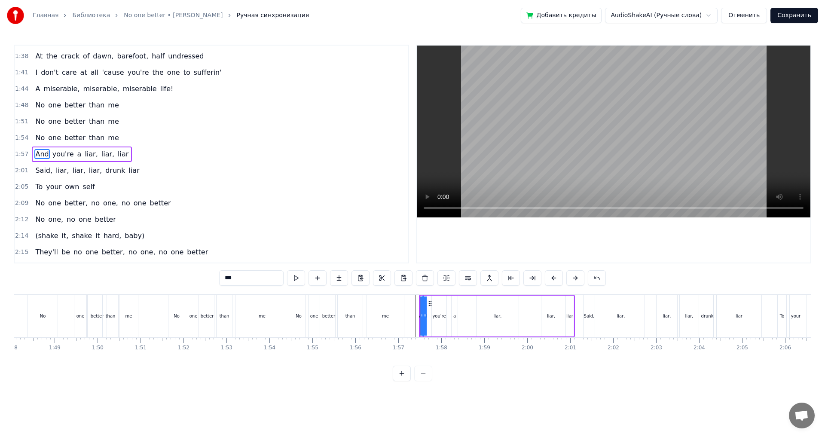
drag, startPoint x: 423, startPoint y: 316, endPoint x: 434, endPoint y: 317, distance: 10.8
click at [434, 317] on div "And you're a liar, liar, liar" at bounding box center [497, 316] width 156 height 43
click at [422, 316] on div "And" at bounding box center [423, 316] width 9 height 6
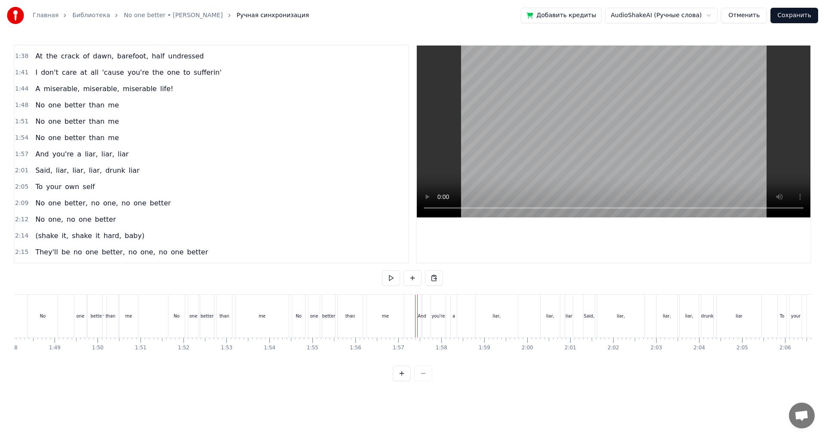
click at [423, 318] on div "And" at bounding box center [422, 316] width 9 height 6
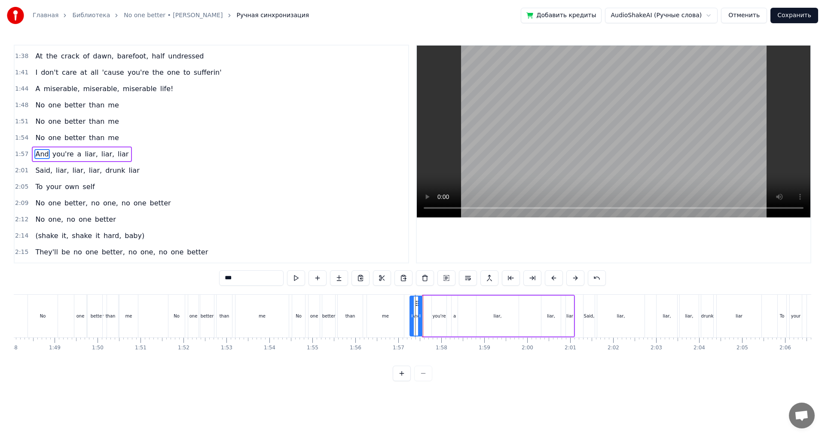
drag, startPoint x: 422, startPoint y: 317, endPoint x: 412, endPoint y: 319, distance: 9.6
click at [412, 319] on icon at bounding box center [412, 316] width 3 height 7
drag, startPoint x: 420, startPoint y: 304, endPoint x: 424, endPoint y: 304, distance: 4.7
click at [424, 304] on icon at bounding box center [424, 303] width 7 height 7
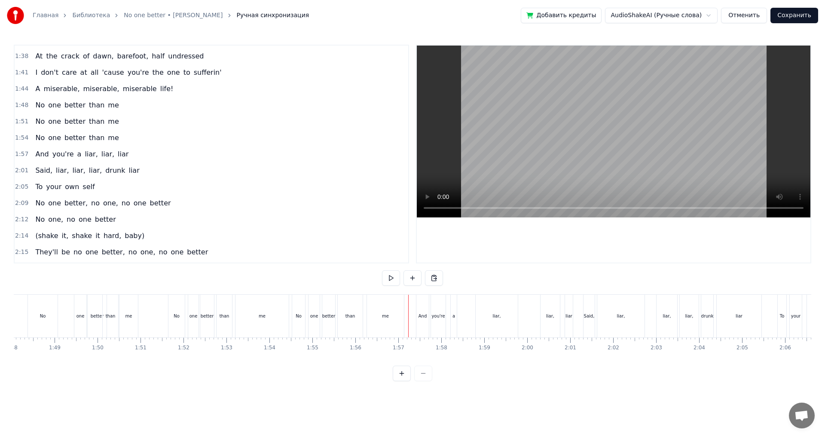
click at [378, 319] on div "me" at bounding box center [385, 316] width 37 height 43
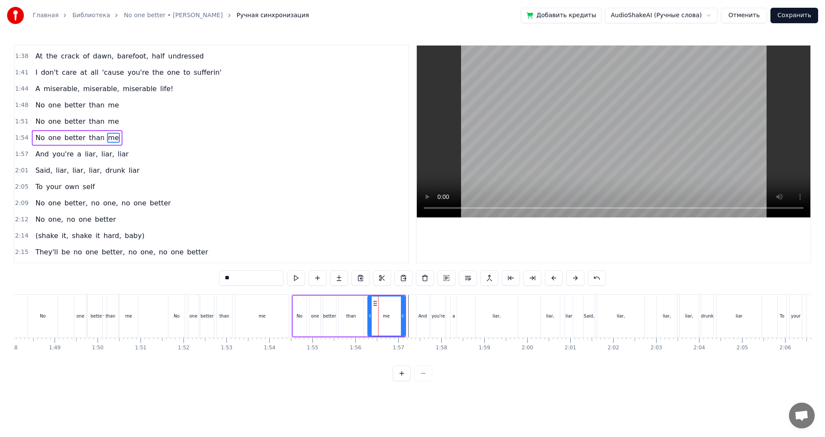
scroll to position [537, 0]
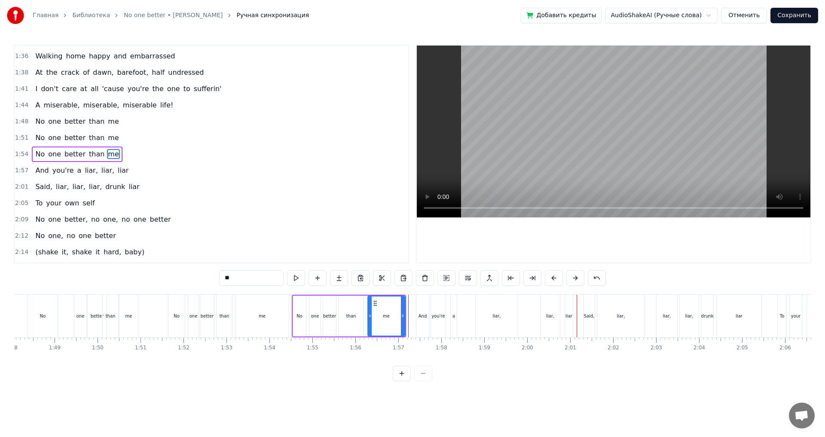
click at [549, 323] on div "liar," at bounding box center [550, 316] width 19 height 43
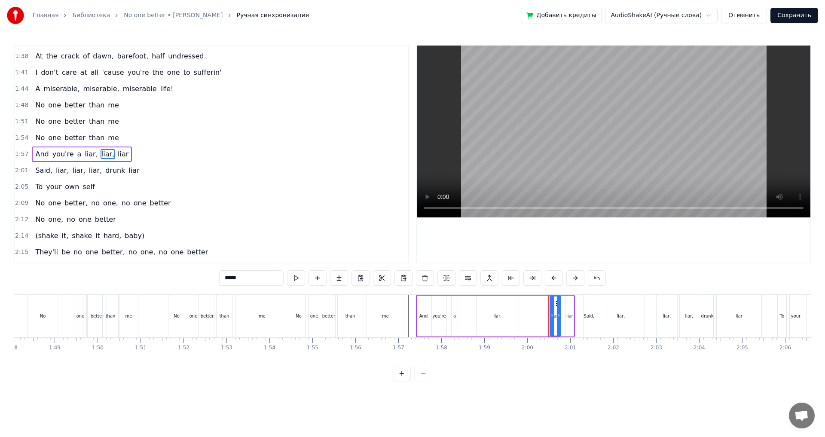
drag, startPoint x: 543, startPoint y: 323, endPoint x: 552, endPoint y: 325, distance: 8.9
click at [552, 325] on div at bounding box center [552, 316] width 3 height 39
click at [568, 325] on div "liar" at bounding box center [570, 316] width 8 height 41
click at [571, 305] on icon at bounding box center [571, 303] width 7 height 7
click at [296, 317] on div "No" at bounding box center [299, 316] width 6 height 6
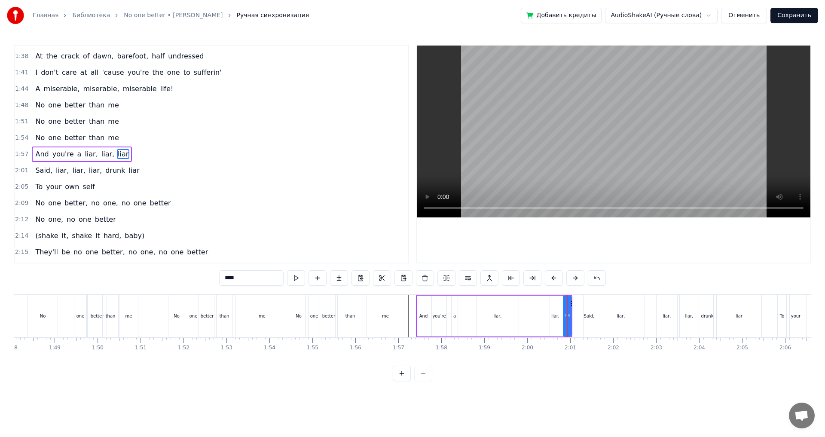
type input "**"
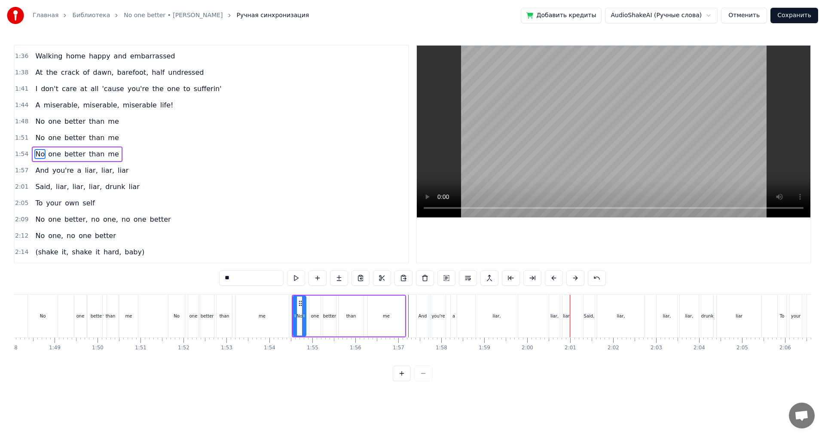
click at [522, 319] on div "And you're a liar, liar, liar" at bounding box center [494, 316] width 156 height 43
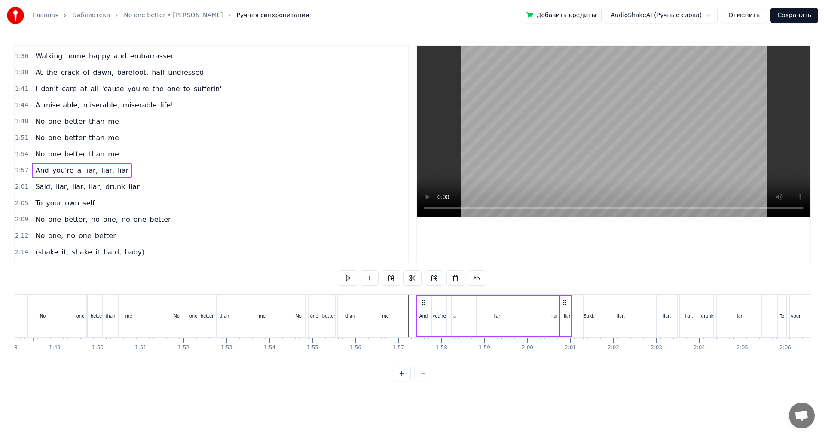
click at [552, 322] on div "liar," at bounding box center [555, 316] width 11 height 41
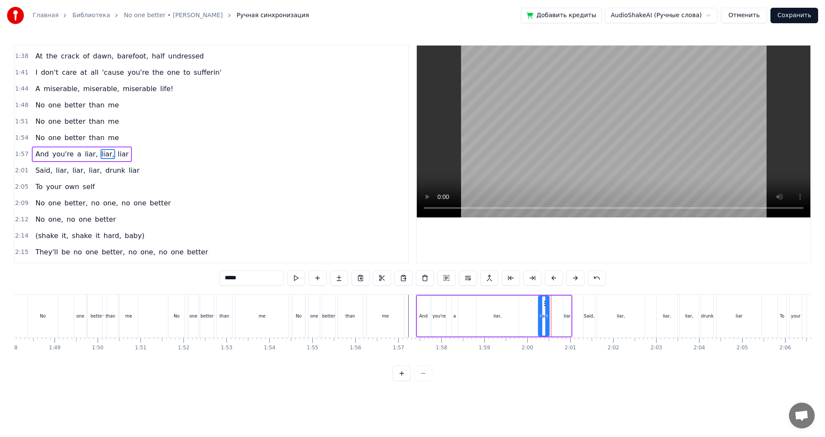
drag, startPoint x: 556, startPoint y: 305, endPoint x: 544, endPoint y: 306, distance: 12.1
click at [544, 306] on icon at bounding box center [546, 303] width 7 height 7
click at [566, 315] on div "liar" at bounding box center [567, 316] width 7 height 6
type input "****"
drag, startPoint x: 572, startPoint y: 304, endPoint x: 563, endPoint y: 304, distance: 8.6
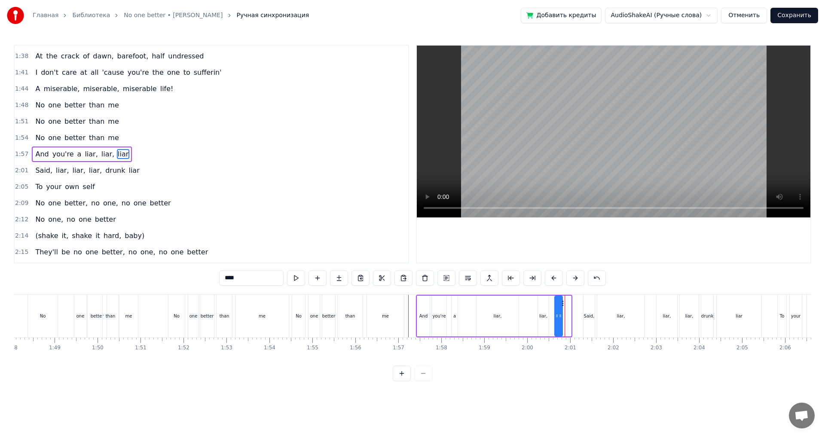
click at [563, 304] on icon at bounding box center [562, 303] width 7 height 7
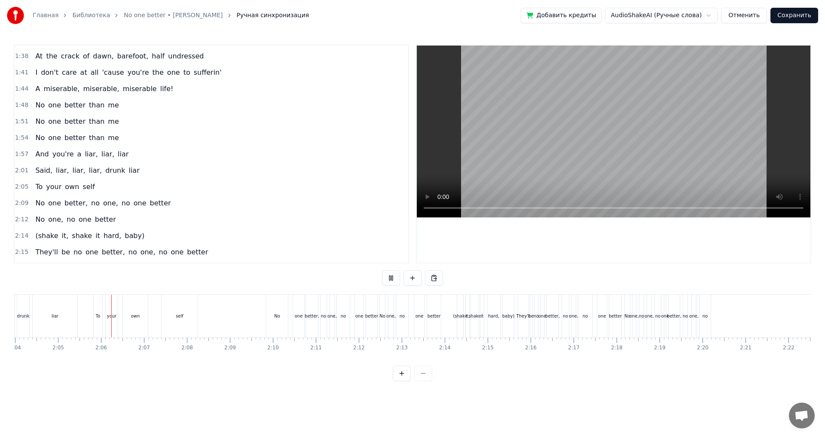
scroll to position [0, 5358]
click at [795, 19] on button "Сохранить" at bounding box center [795, 15] width 48 height 15
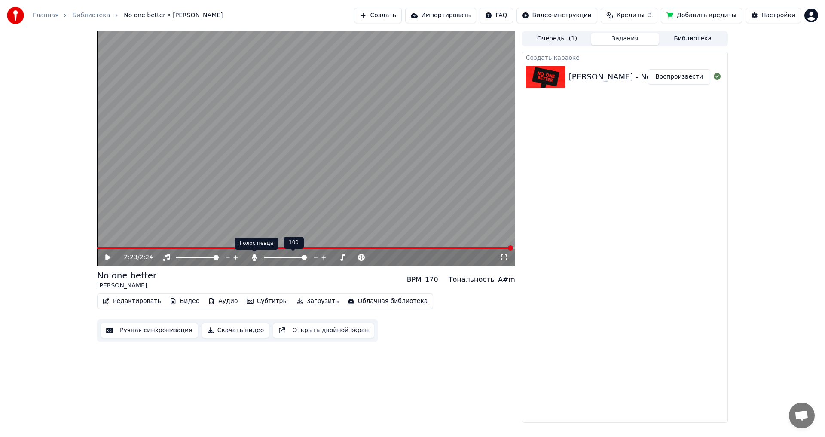
click at [253, 260] on icon at bounding box center [254, 257] width 9 height 7
click at [306, 303] on button "Загрузить" at bounding box center [317, 301] width 49 height 12
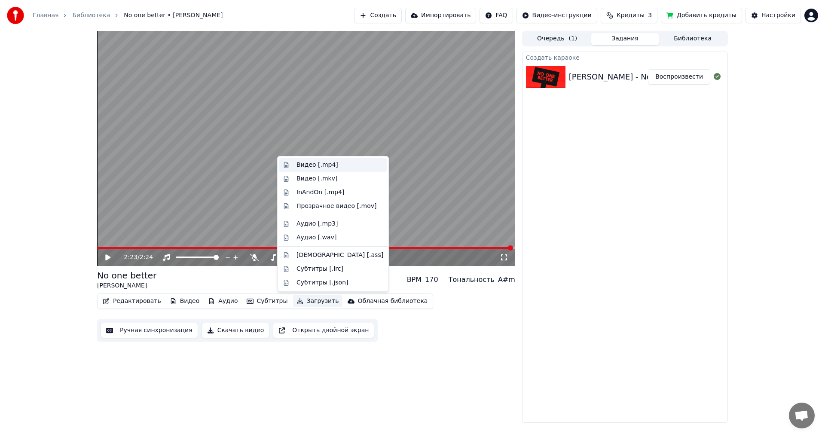
click at [307, 166] on div "Видео [.mp4]" at bounding box center [318, 165] width 42 height 9
